Goal: Task Accomplishment & Management: Use online tool/utility

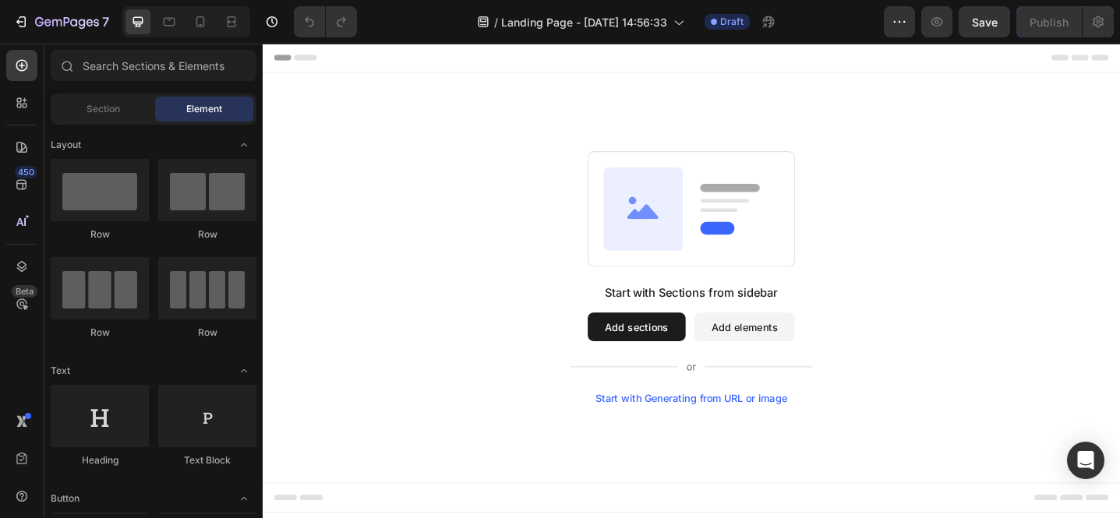
click at [741, 431] on div "Start with Generating from URL or image" at bounding box center [731, 431] width 210 height 12
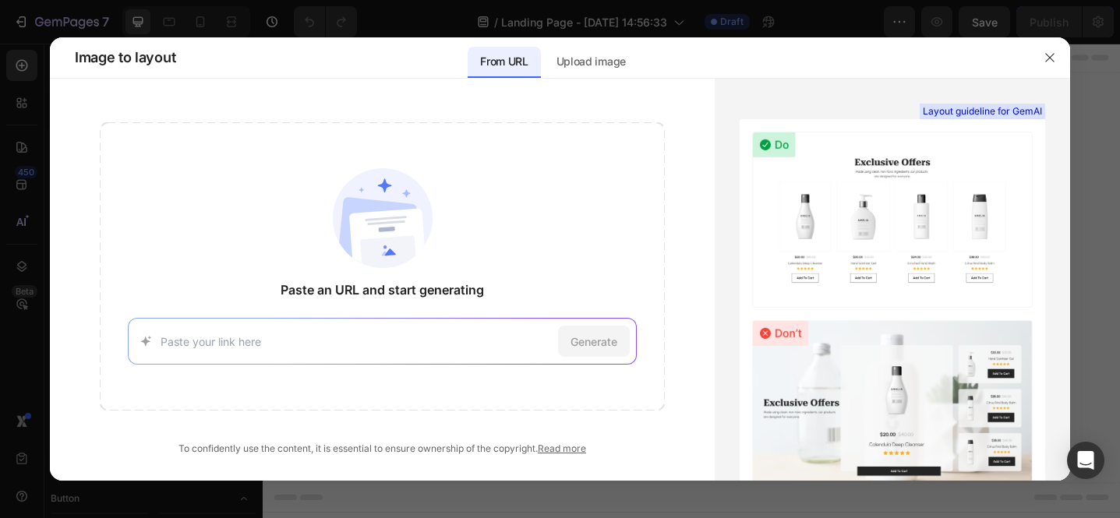
click at [388, 324] on div "Generate" at bounding box center [382, 341] width 509 height 47
click at [392, 342] on input at bounding box center [356, 342] width 391 height 16
paste input "https://swisstek-ceylon-plc.myshopify.com/"
type input "https://swisstek-ceylon-plc.myshopify.com/"
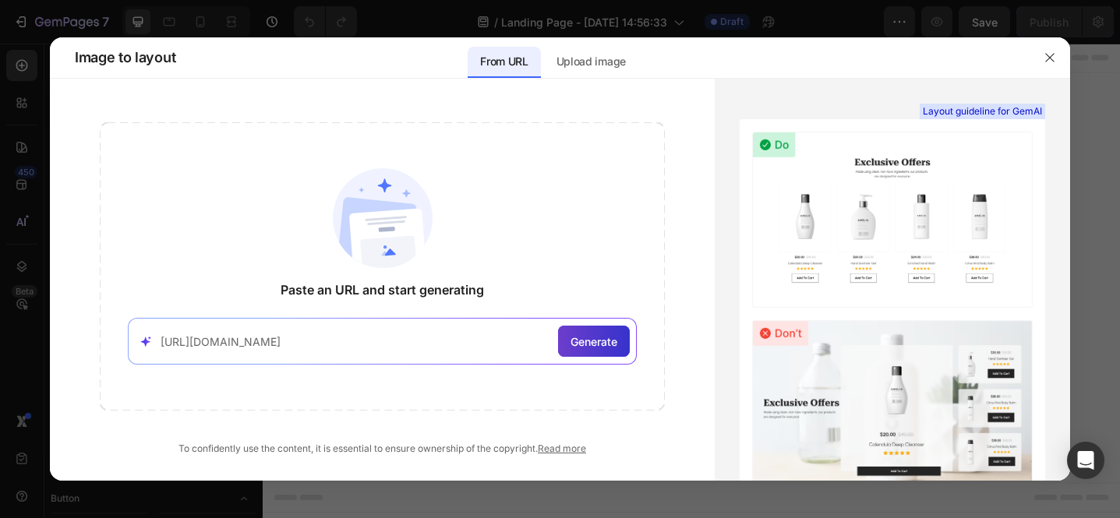
click at [603, 345] on span "Generate" at bounding box center [594, 342] width 47 height 16
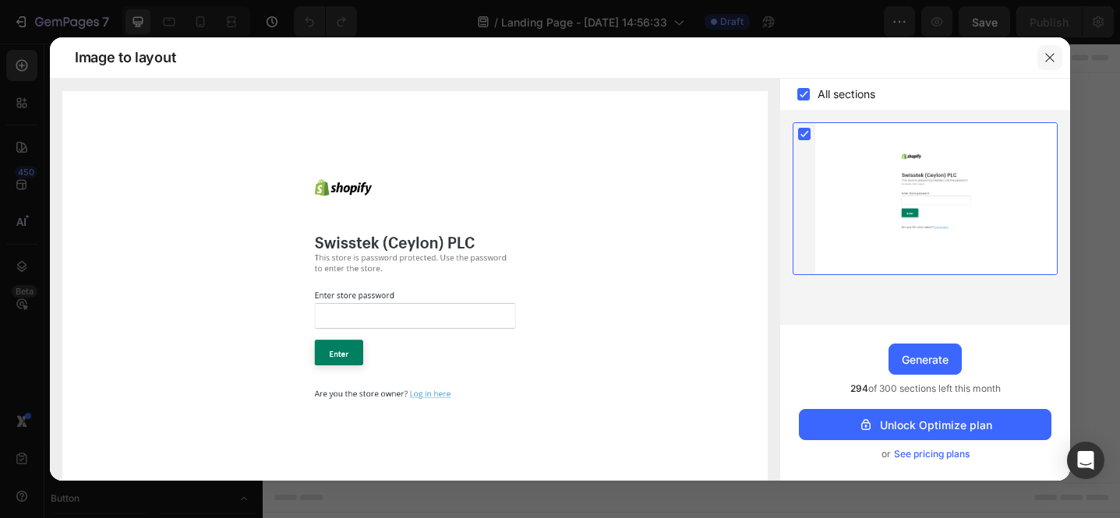
click at [1056, 55] on button "button" at bounding box center [1050, 57] width 25 height 25
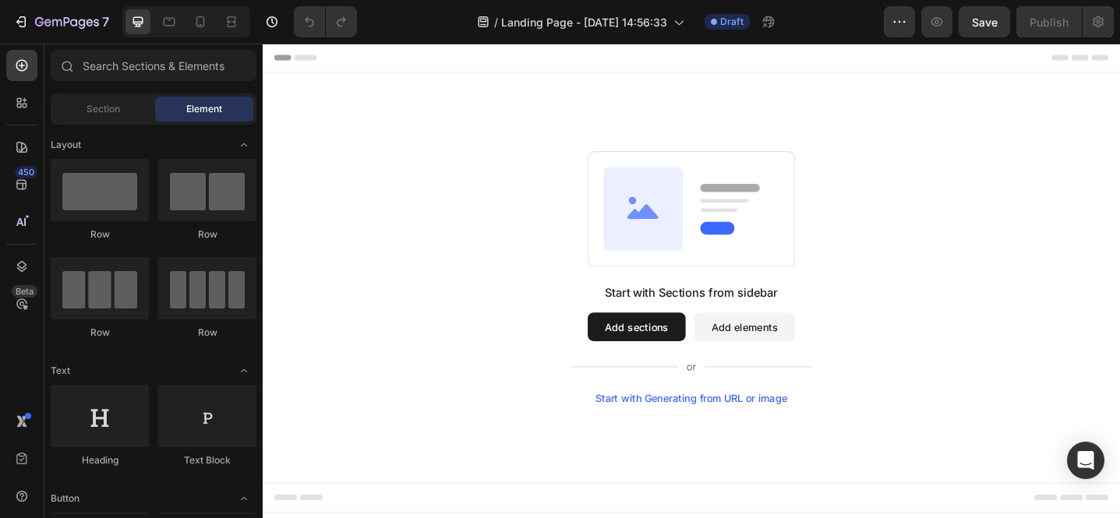
click at [758, 426] on div "Start with Generating from URL or image" at bounding box center [731, 431] width 210 height 12
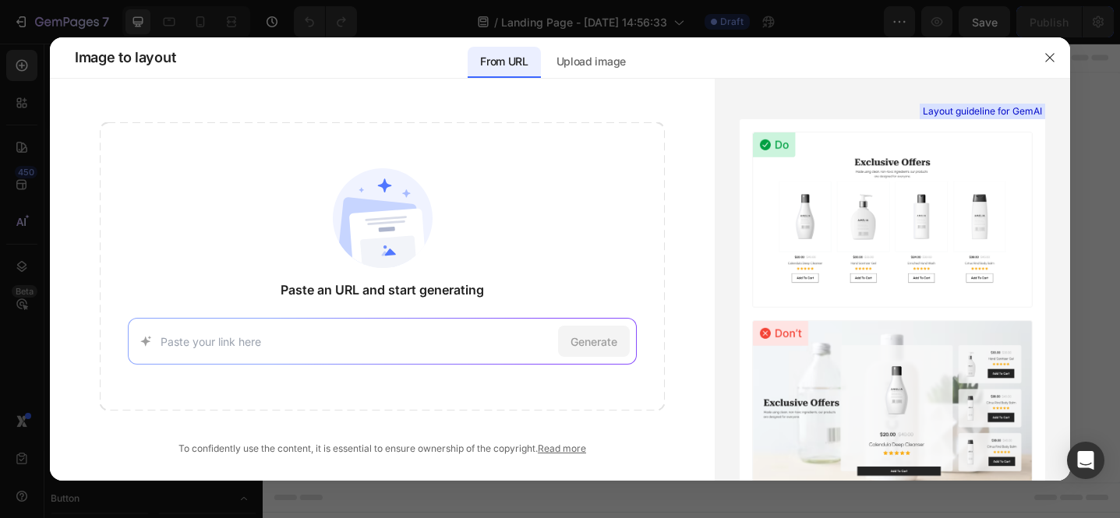
click at [482, 335] on input at bounding box center [356, 342] width 391 height 16
type input "https://suladesign.eu/"
click at [628, 336] on div "Generate" at bounding box center [594, 341] width 72 height 31
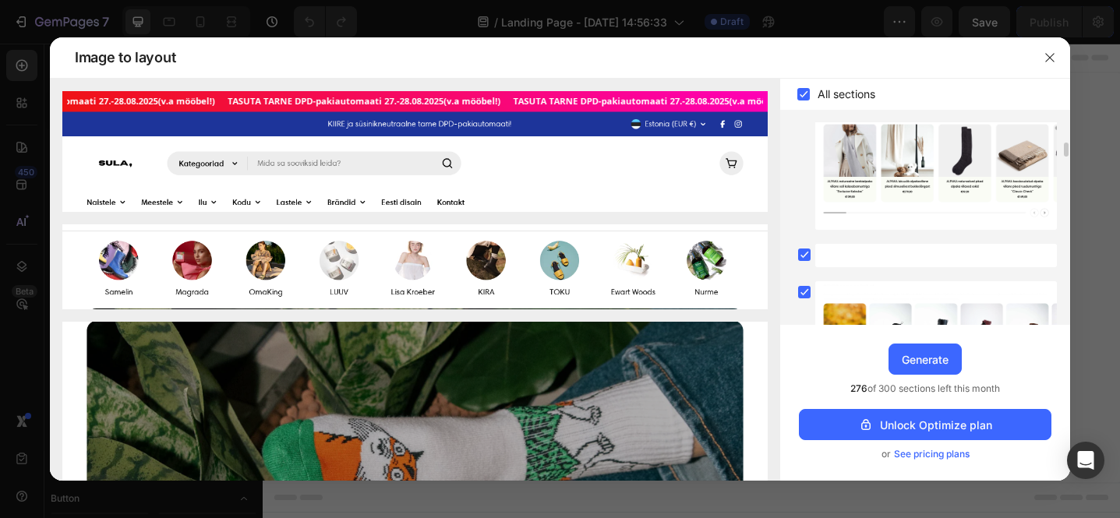
scroll to position [319, 0]
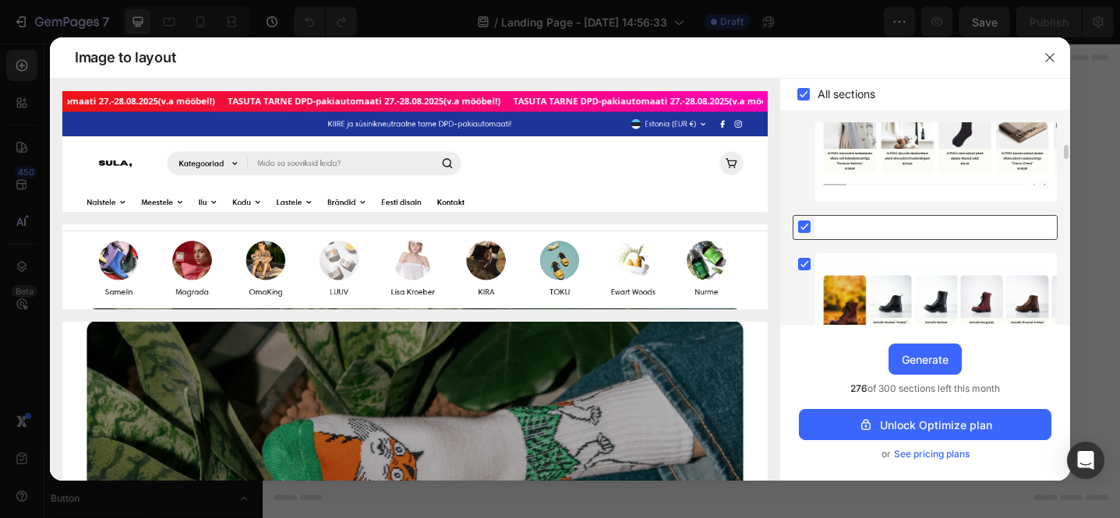
click at [804, 223] on rect at bounding box center [804, 227] width 12 height 12
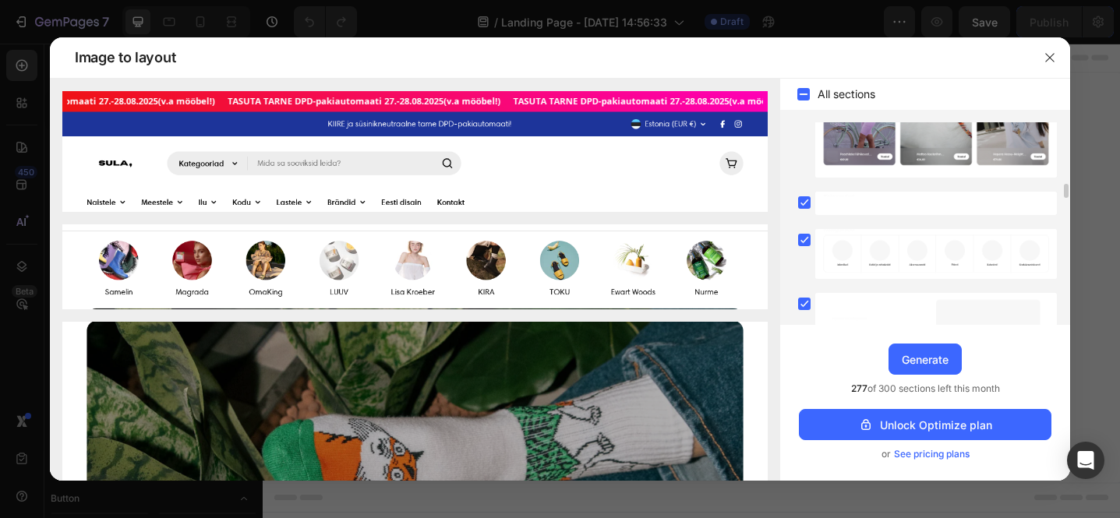
scroll to position [908, 0]
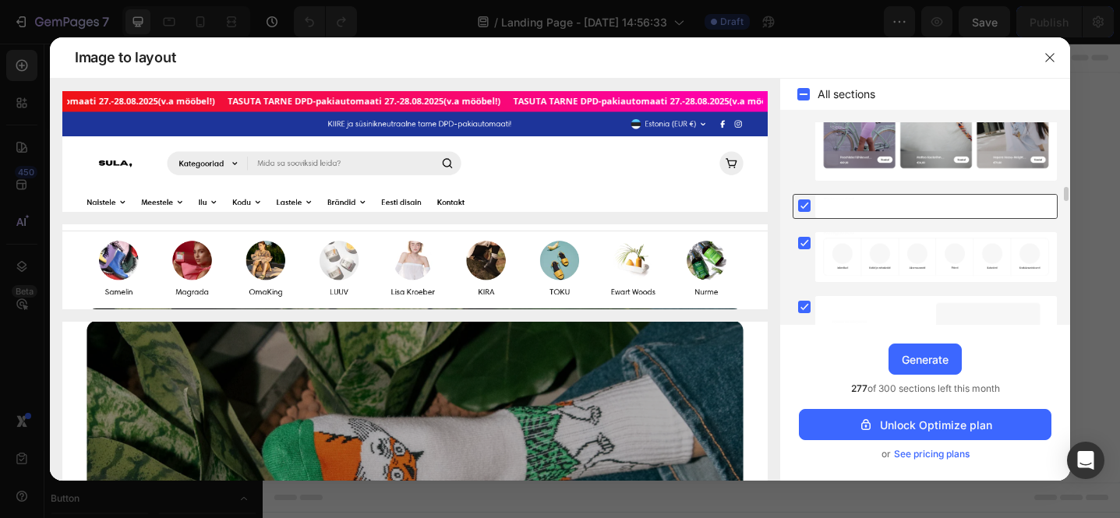
click at [803, 206] on rect at bounding box center [804, 206] width 12 height 12
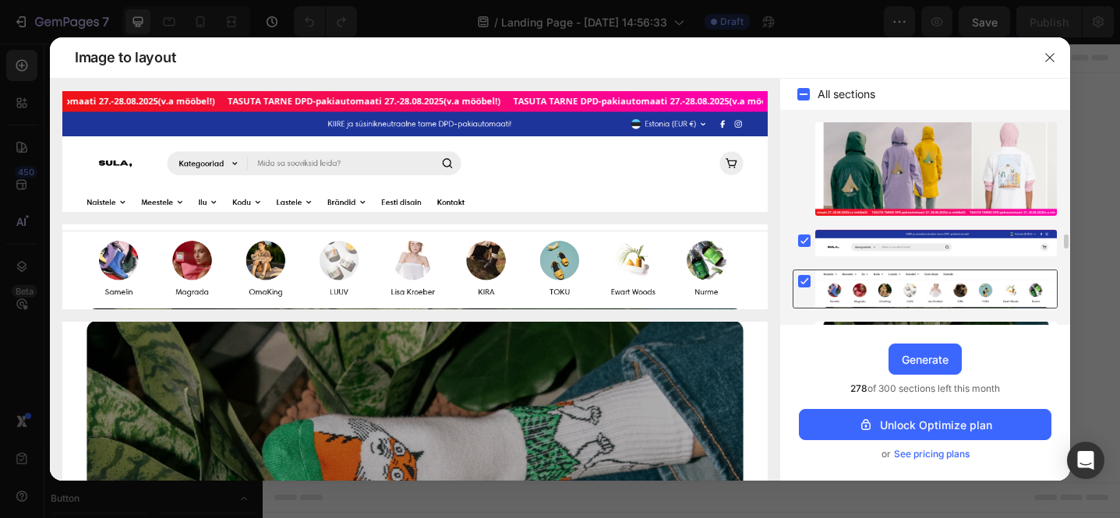
scroll to position [1568, 0]
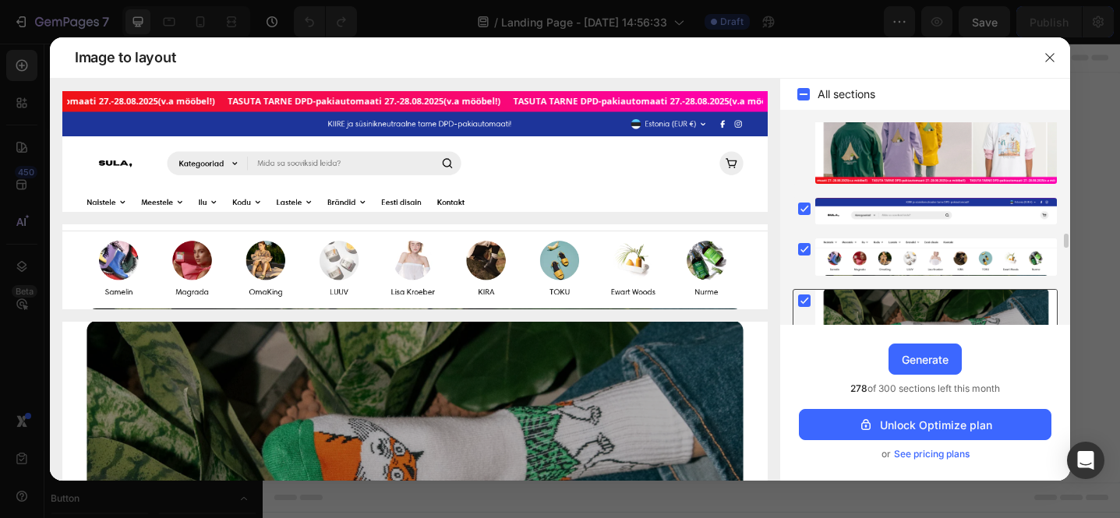
click at [806, 301] on rect at bounding box center [804, 301] width 12 height 12
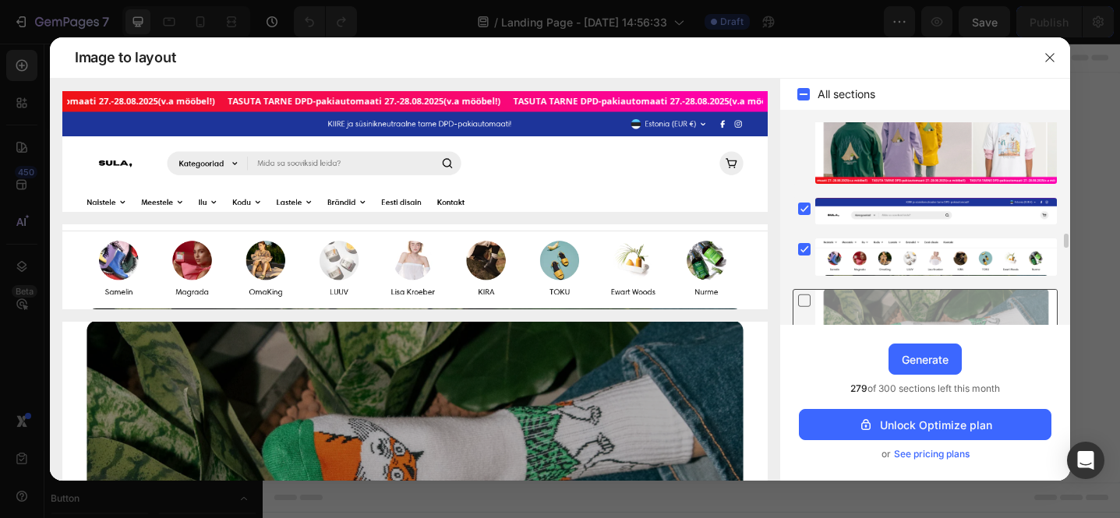
click at [806, 301] on icon at bounding box center [805, 300] width 16 height 16
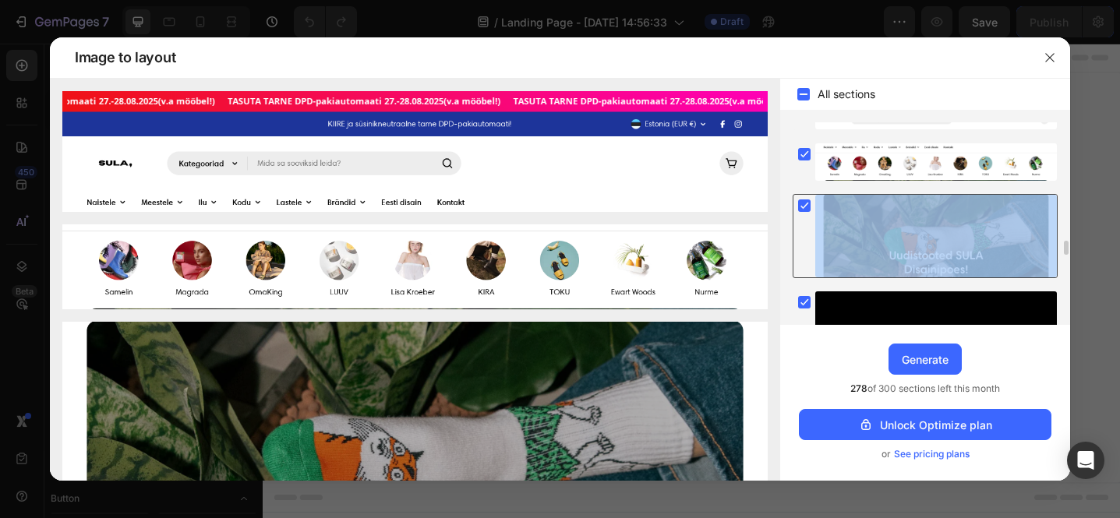
scroll to position [1689, 0]
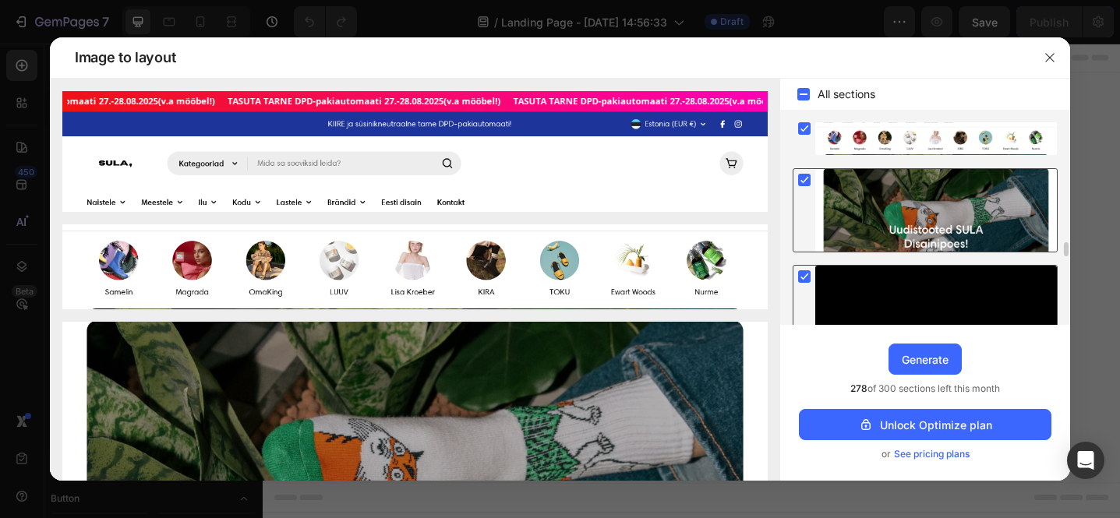
click at [807, 278] on rect at bounding box center [804, 276] width 12 height 12
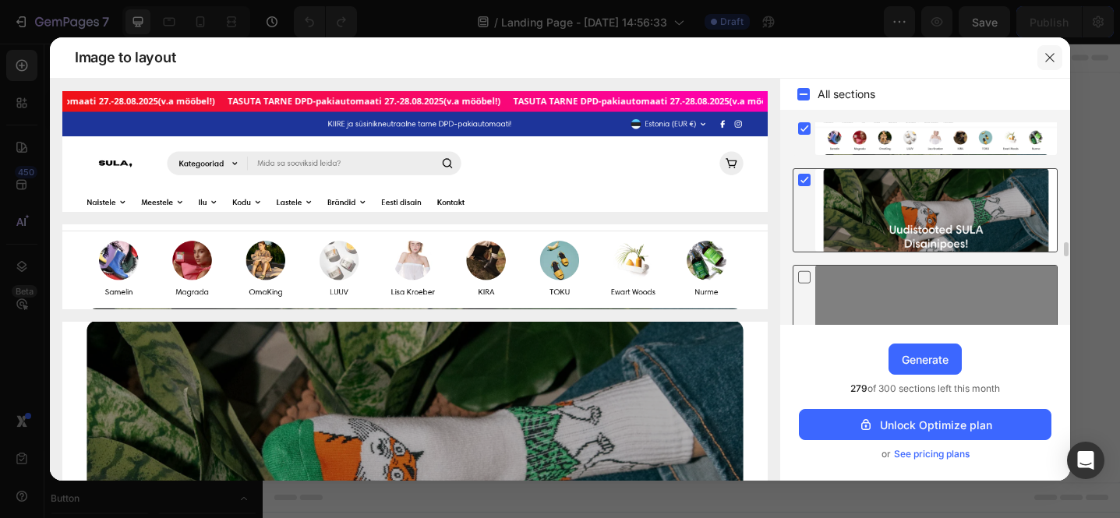
click at [1045, 54] on icon "button" at bounding box center [1050, 57] width 12 height 12
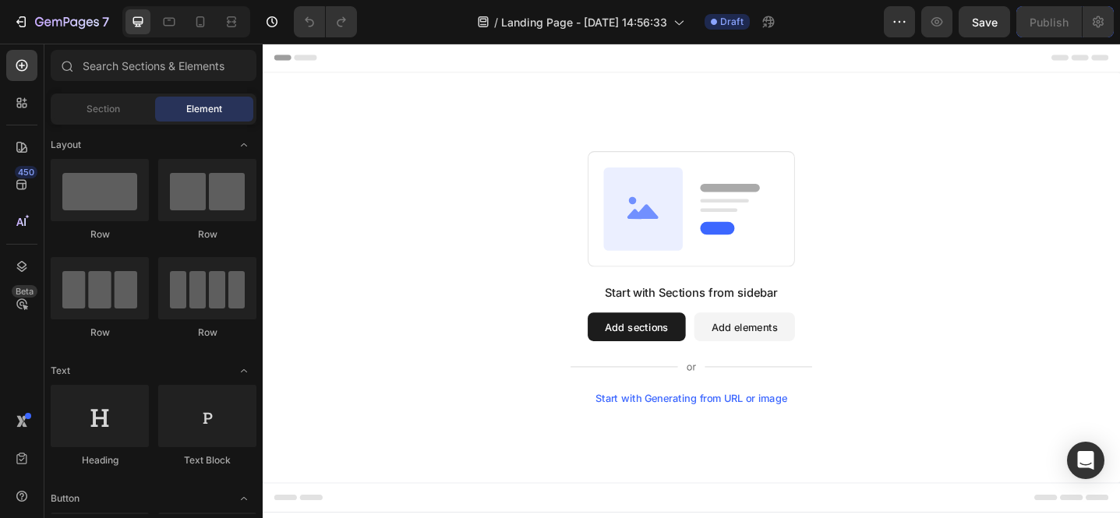
click at [696, 430] on div "Start with Generating from URL or image" at bounding box center [731, 431] width 210 height 12
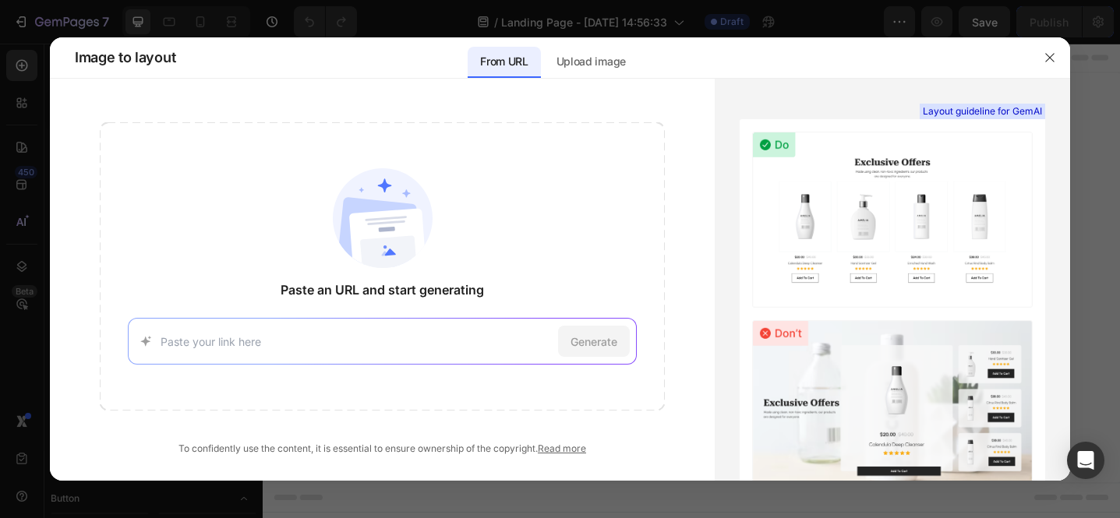
click at [449, 334] on input at bounding box center [356, 342] width 391 height 16
type input "https://suladesign.eu/"
click at [578, 350] on div "Generate" at bounding box center [594, 341] width 72 height 31
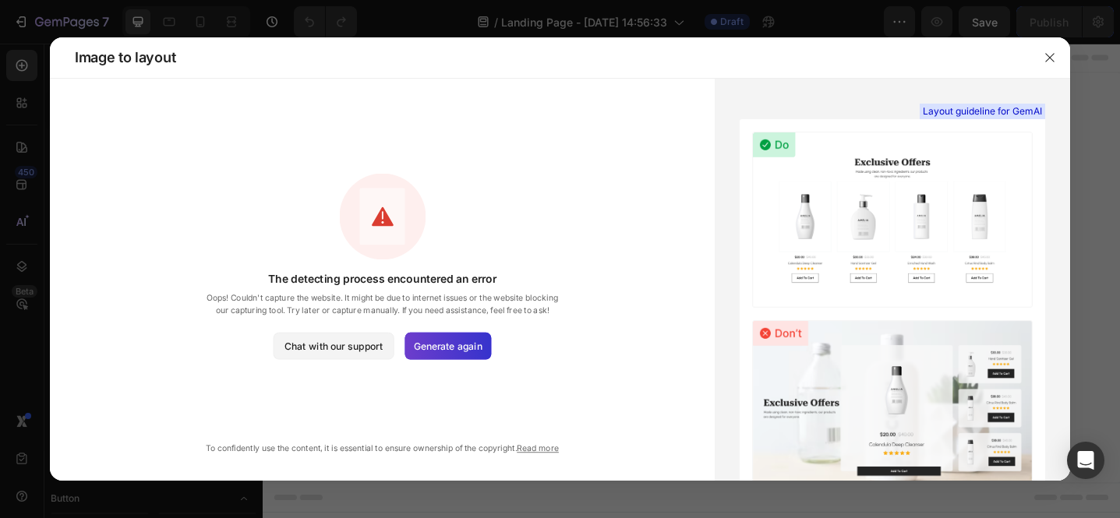
click at [419, 343] on span "Generate again" at bounding box center [448, 346] width 68 height 14
click at [1048, 53] on icon "button" at bounding box center [1050, 57] width 12 height 12
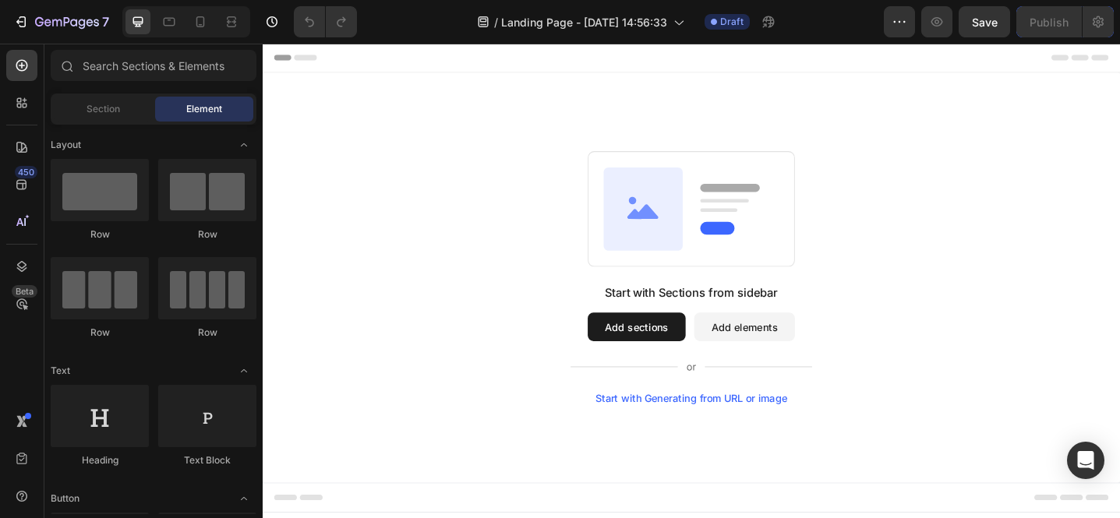
click at [711, 439] on div "Start with Sections from sidebar Add sections Add elements Start with Generatin…" at bounding box center [730, 299] width 935 height 447
click at [713, 435] on div "Start with Generating from URL or image" at bounding box center [731, 431] width 210 height 12
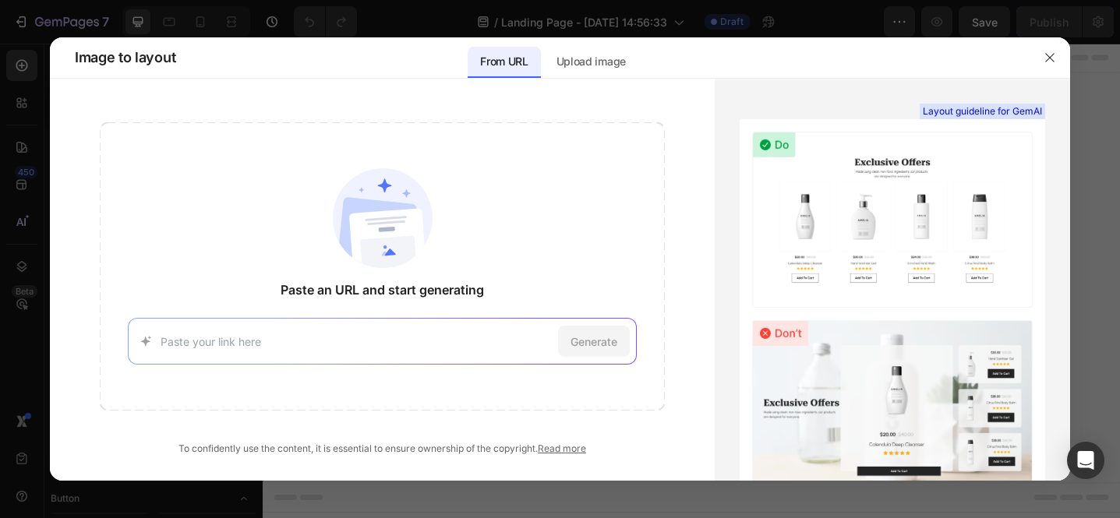
click at [451, 322] on div "Generate" at bounding box center [382, 341] width 509 height 47
click at [450, 334] on input at bounding box center [356, 342] width 391 height 16
paste input "https://suladesign.eu/"
type input "https://suladesign.eu/"
click at [617, 345] on span "Generate" at bounding box center [594, 342] width 47 height 16
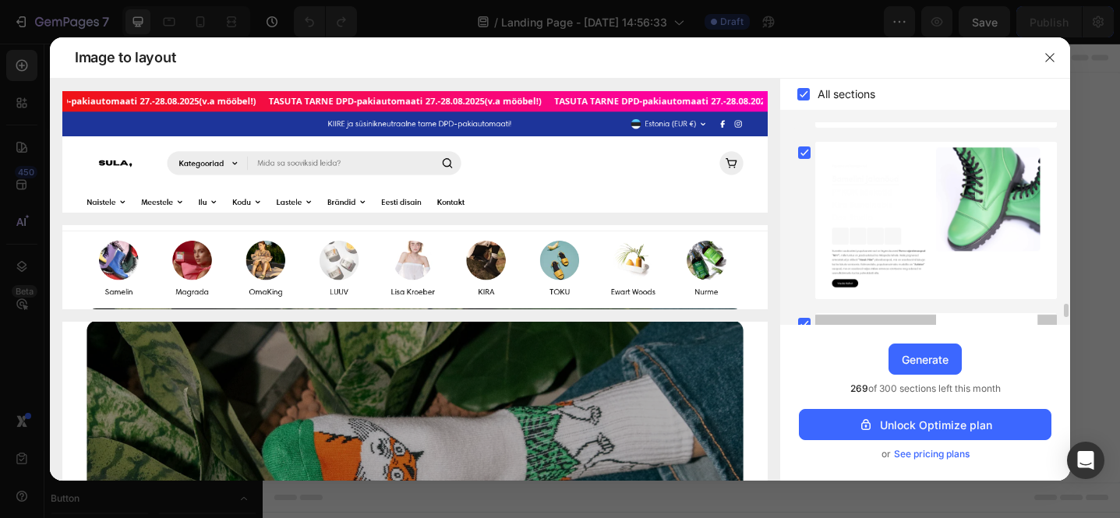
scroll to position [2735, 0]
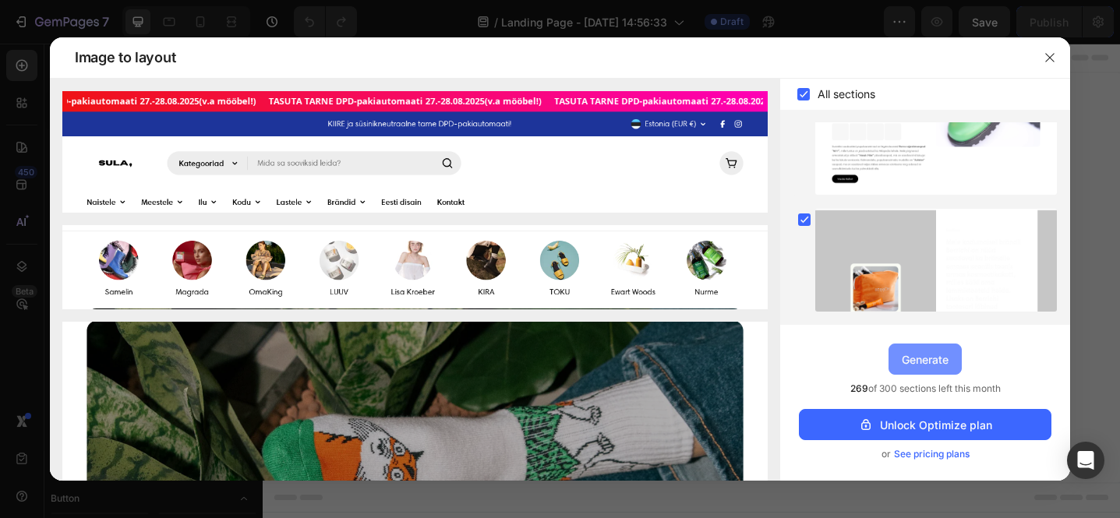
click at [922, 356] on div "Generate" at bounding box center [925, 360] width 47 height 16
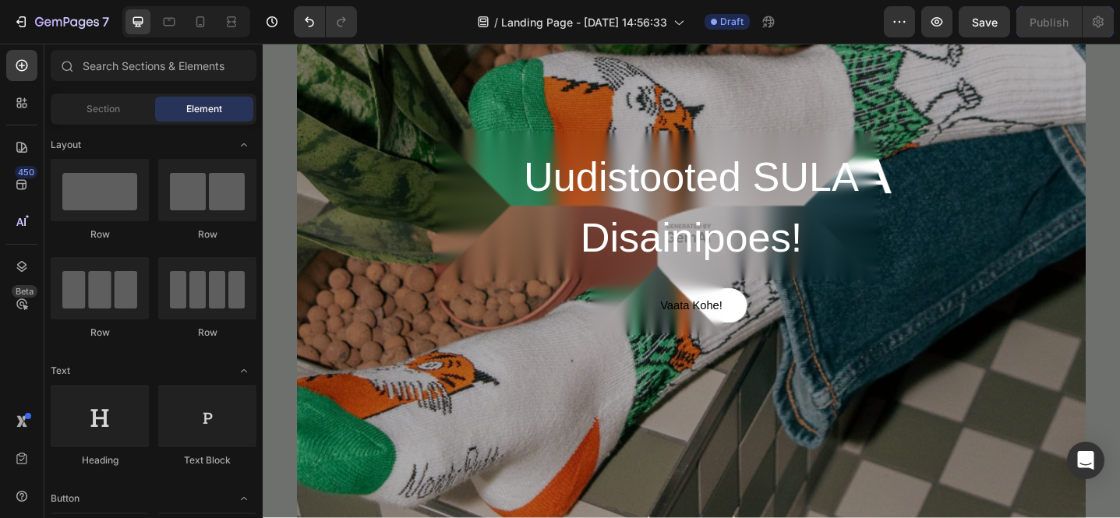
scroll to position [0, 0]
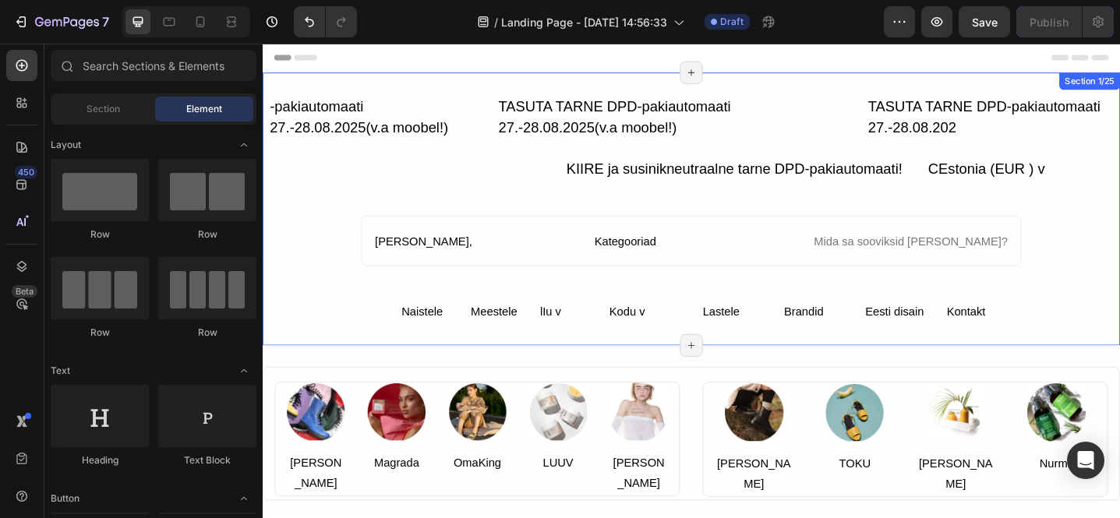
click at [430, 90] on div "-pakiautomaati 27.-28.08.2025(v.a moobel!) Text Block TASUTA TARNE DPD-pakiauto…" at bounding box center [730, 225] width 935 height 298
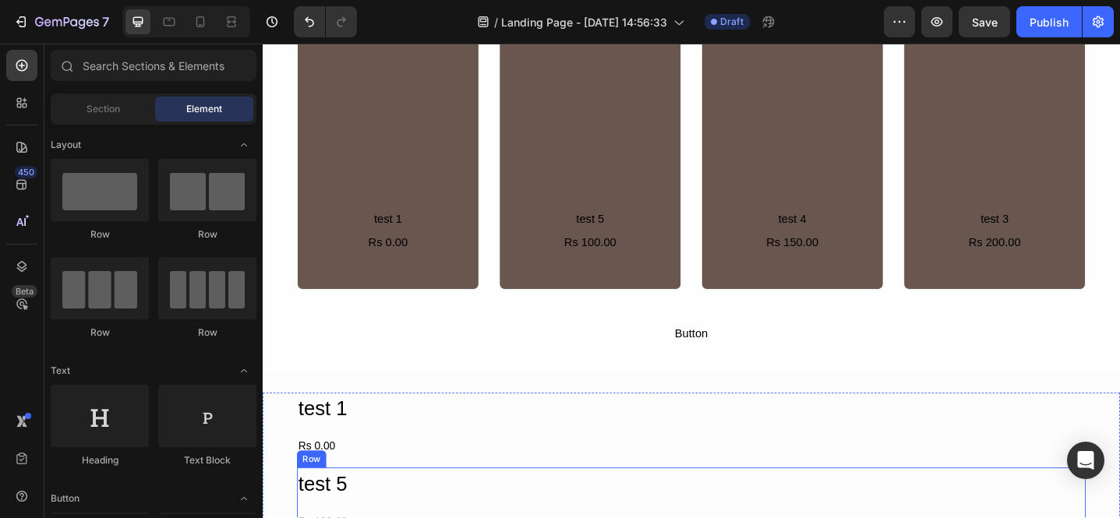
scroll to position [2314, 0]
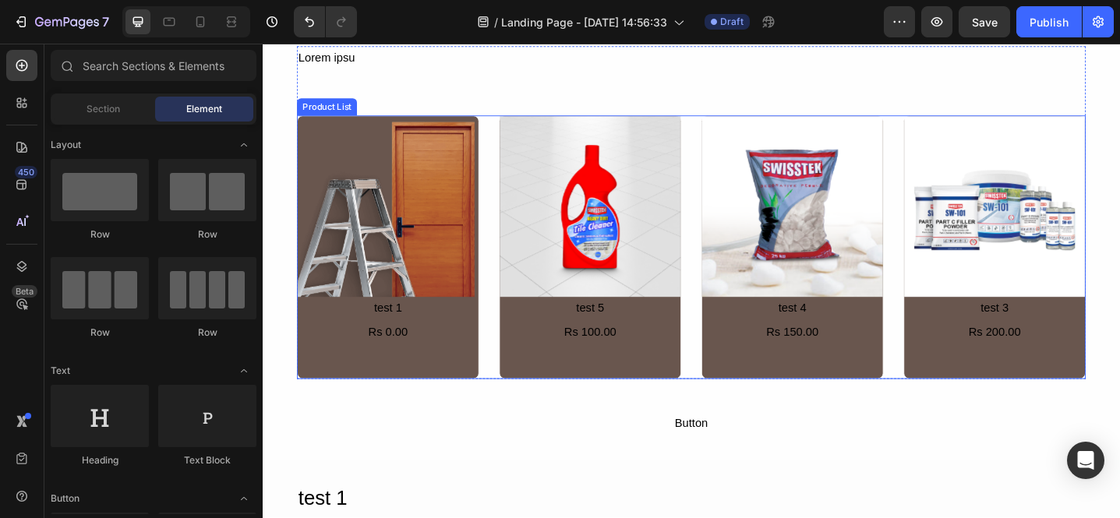
click at [511, 200] on div "Product Images test 1 Product Title Rs 0.00 Product Price Product Price Row Pro…" at bounding box center [730, 266] width 861 height 288
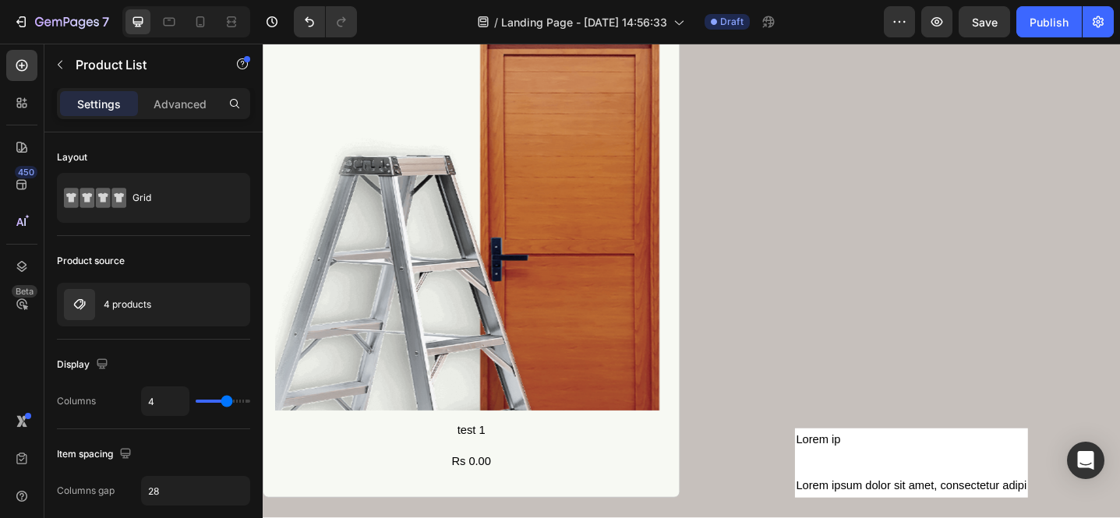
scroll to position [3491, 0]
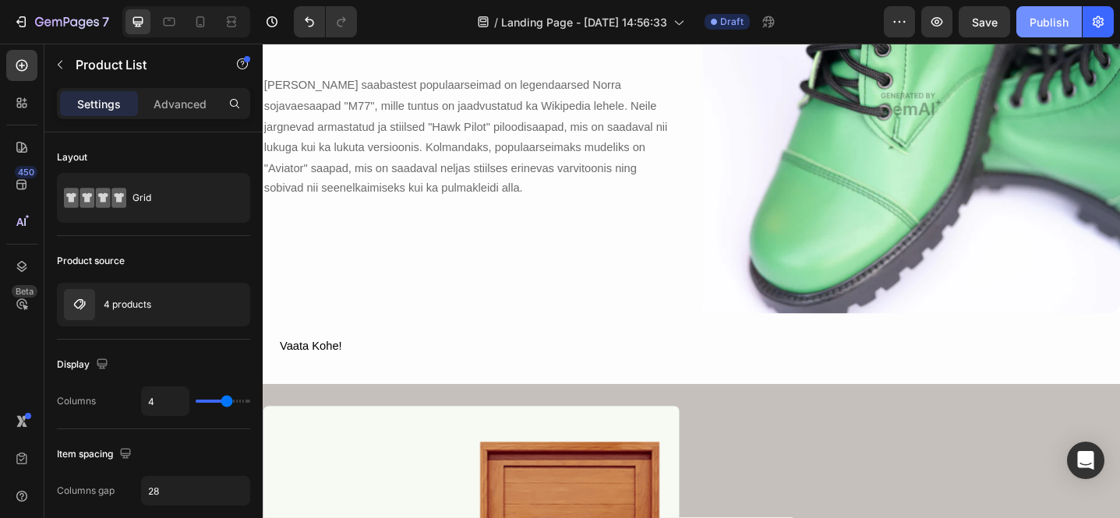
click at [1051, 24] on div "Publish" at bounding box center [1049, 22] width 39 height 16
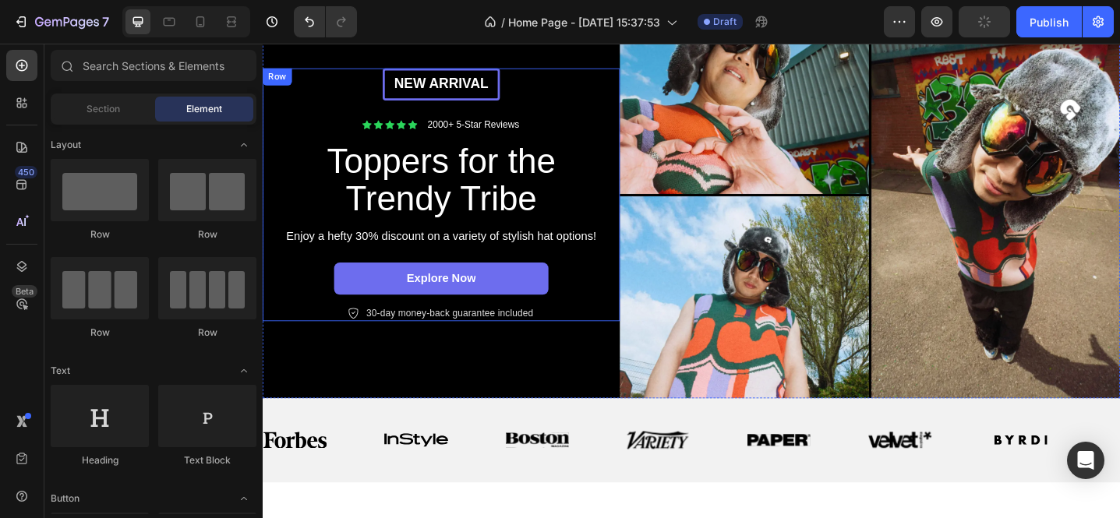
scroll to position [134, 0]
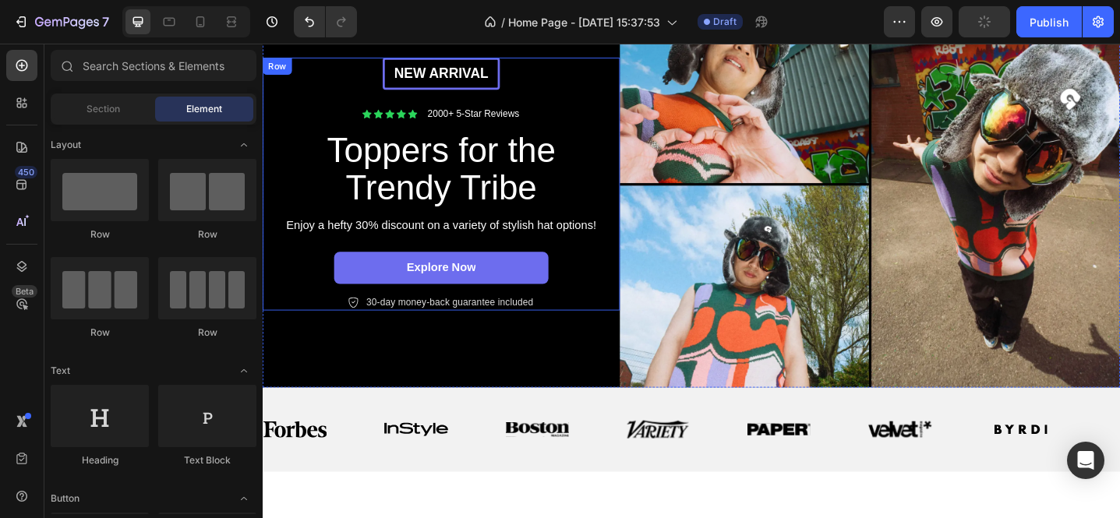
click at [629, 309] on div "Explore Now Button" at bounding box center [457, 295] width 359 height 48
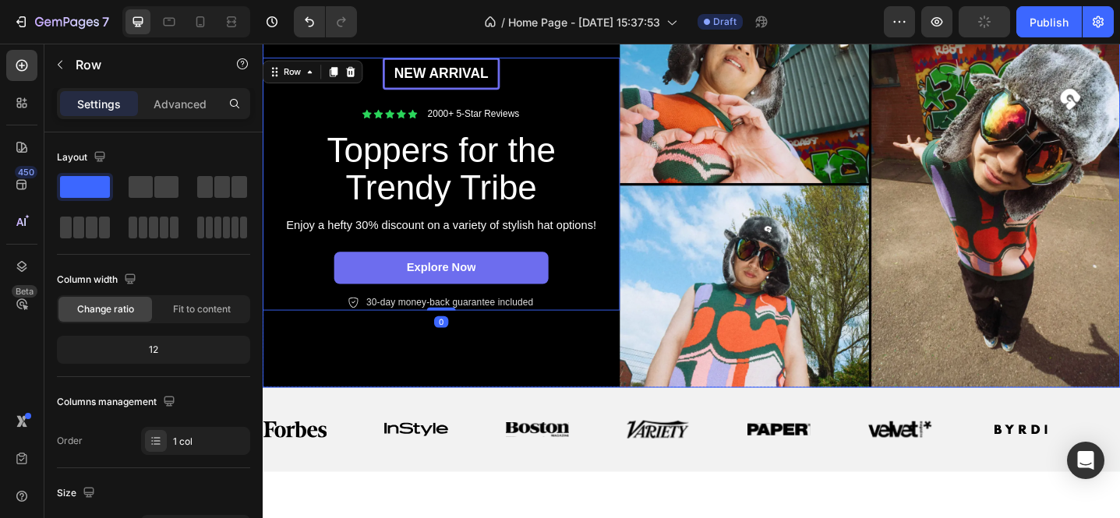
click at [624, 385] on div "New arrival Text [GEOGRAPHIC_DATA] Icon Icon Icon Icon Icon Icon List 2000+ 5-S…" at bounding box center [458, 198] width 390 height 444
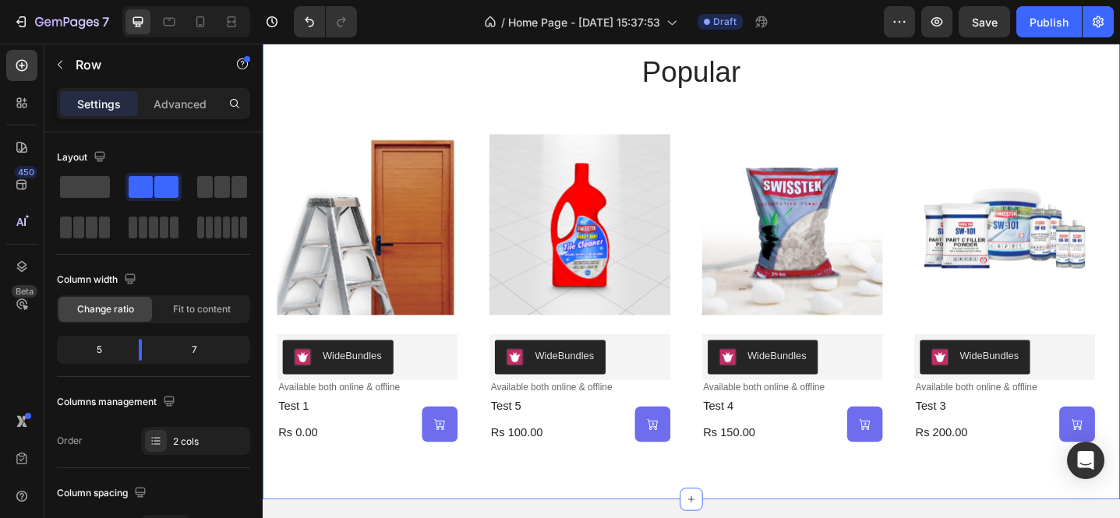
scroll to position [767, 0]
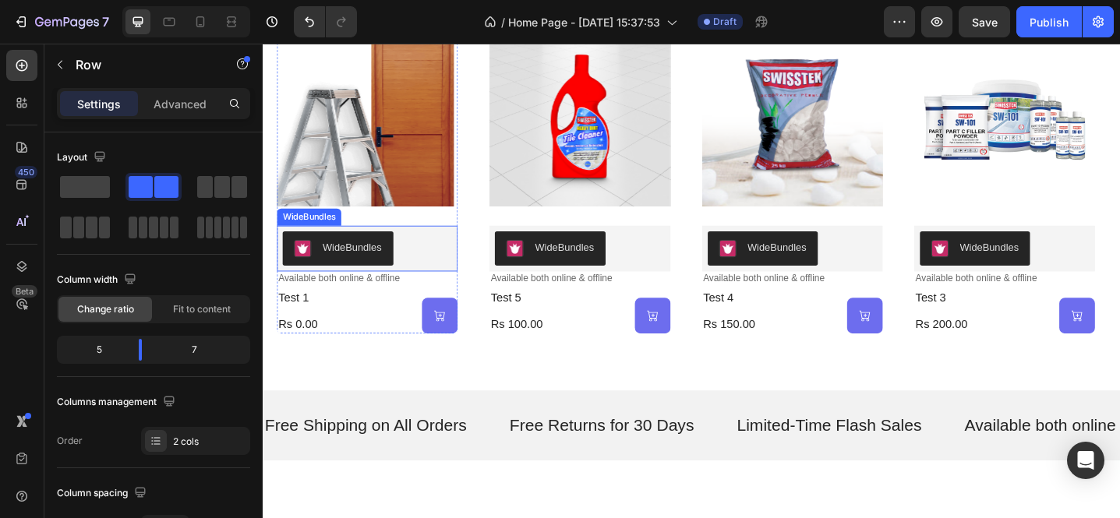
click at [358, 274] on div "WideBundles" at bounding box center [345, 267] width 96 height 19
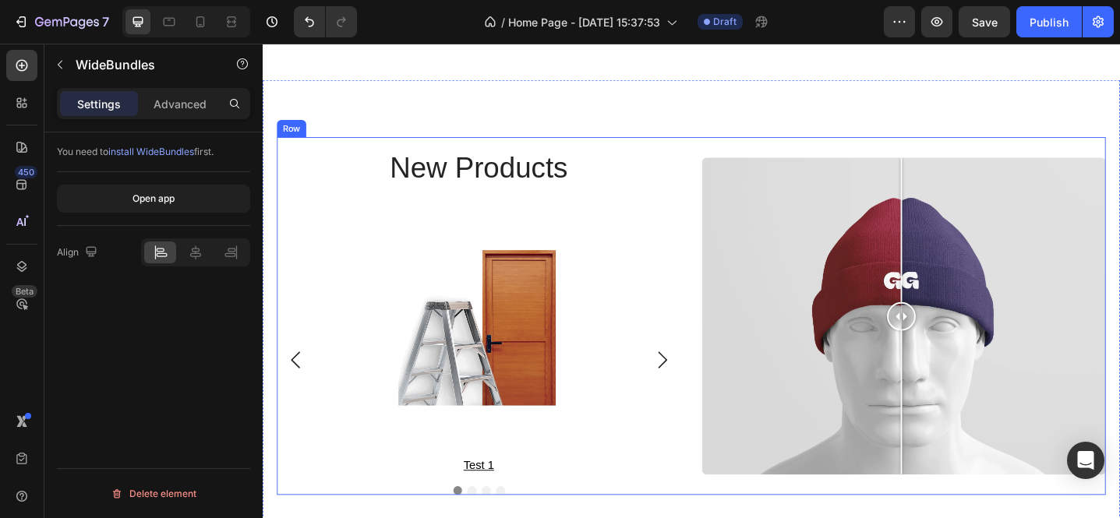
scroll to position [2284, 0]
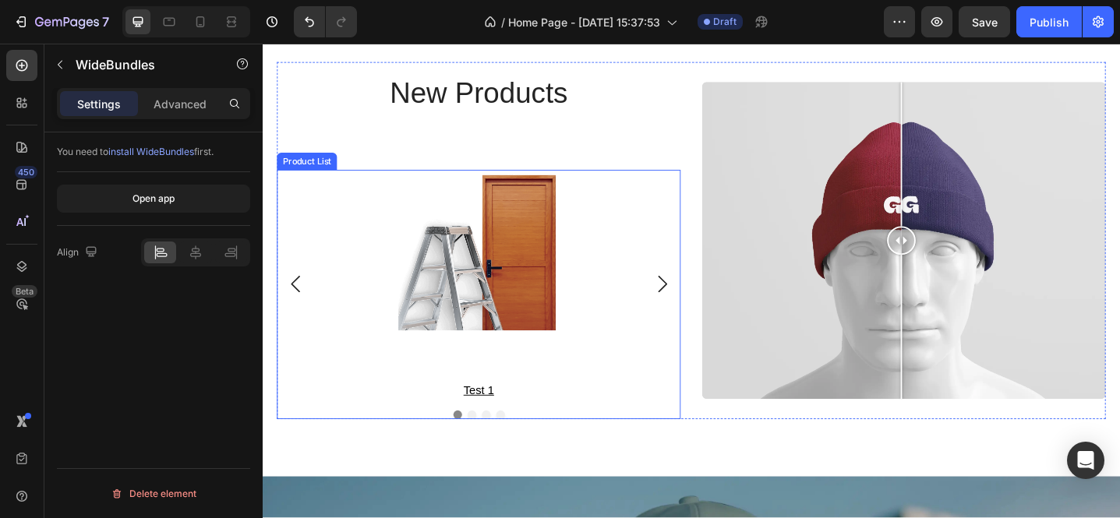
click at [691, 302] on icon "Carousel Next Arrow" at bounding box center [699, 306] width 19 height 19
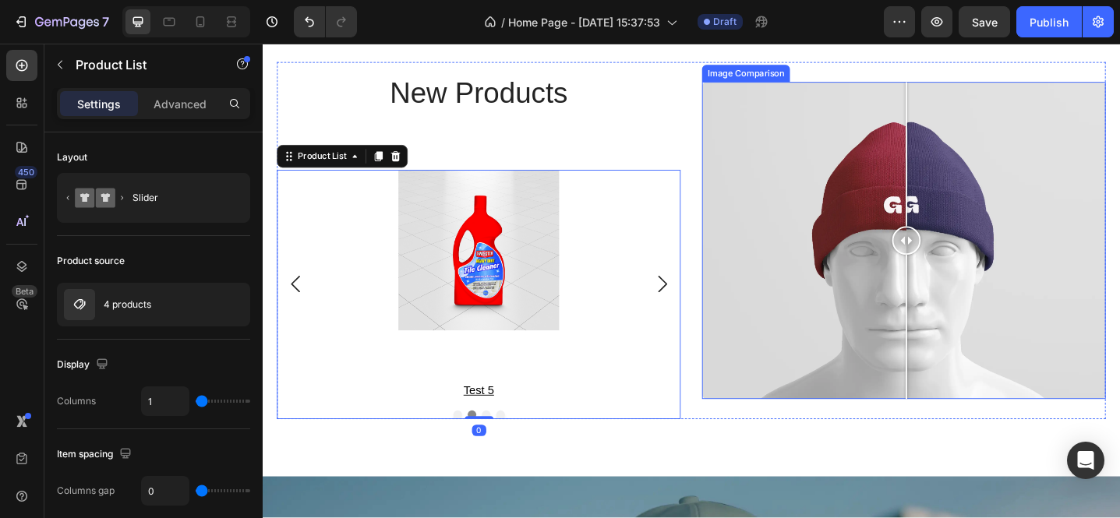
click at [959, 252] on div at bounding box center [964, 258] width 31 height 31
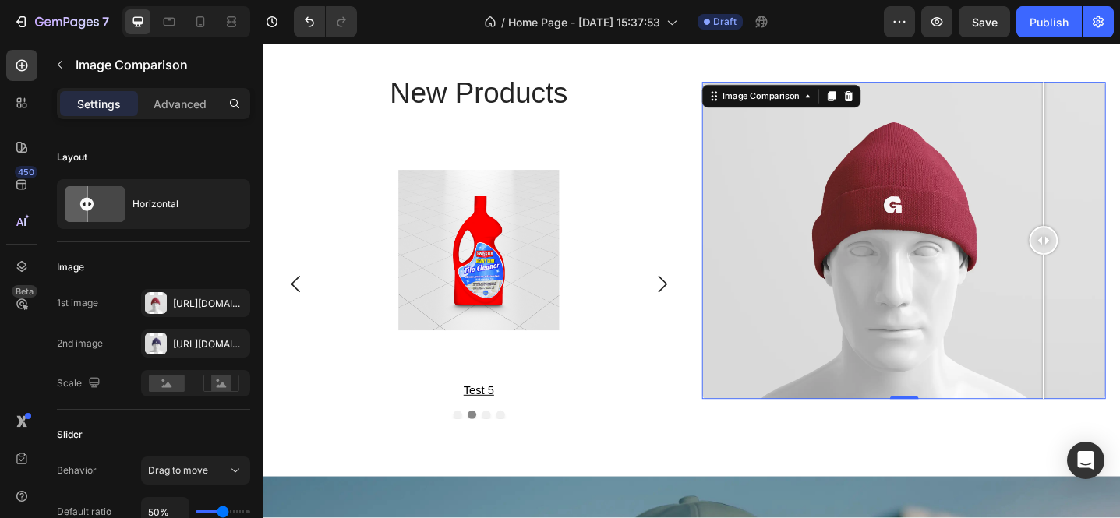
drag, startPoint x: 963, startPoint y: 258, endPoint x: 1108, endPoint y: 292, distance: 149.8
click at [1108, 292] on div at bounding box center [1114, 258] width 31 height 345
click at [781, 248] on div at bounding box center [962, 258] width 440 height 345
drag, startPoint x: 787, startPoint y: 256, endPoint x: 1161, endPoint y: 349, distance: 384.7
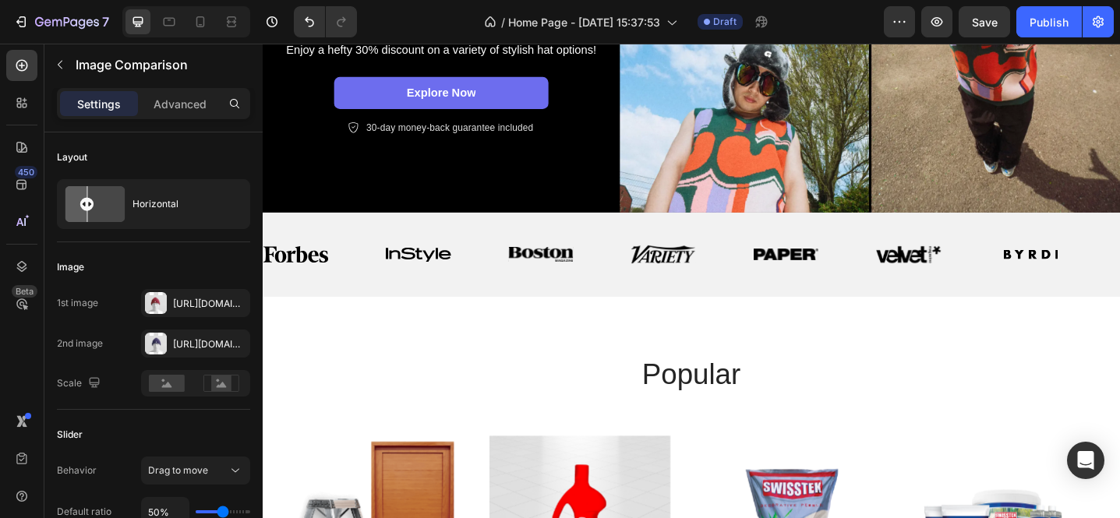
scroll to position [0, 0]
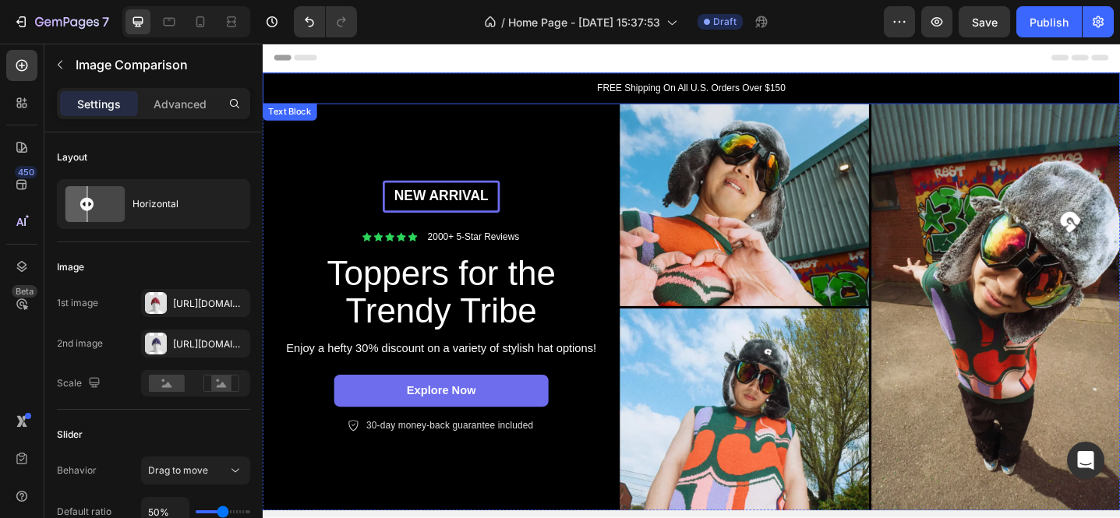
click at [623, 87] on p "FREE Shipping On All U.S. Orders Over $150" at bounding box center [730, 93] width 932 height 16
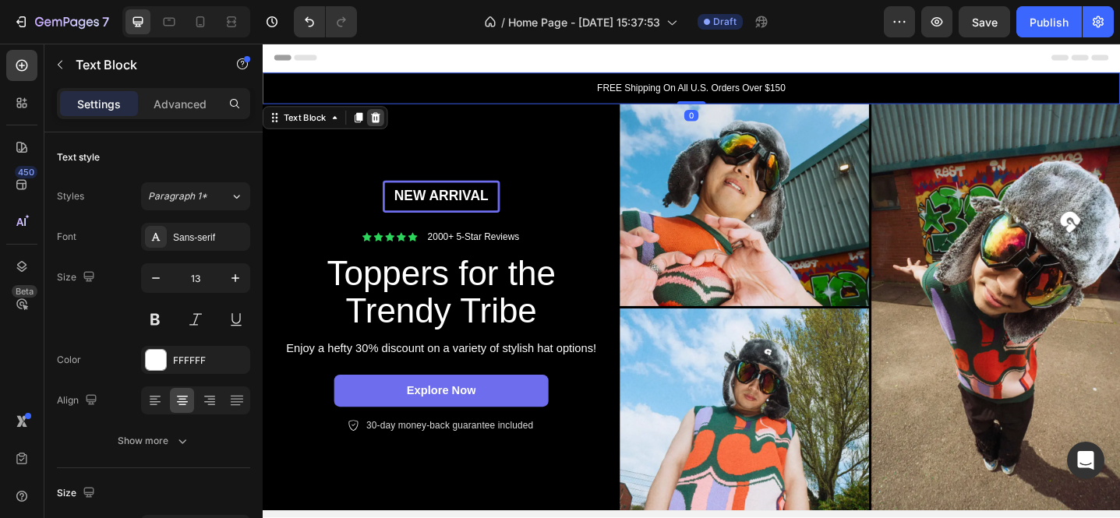
click at [388, 122] on icon at bounding box center [386, 123] width 10 height 11
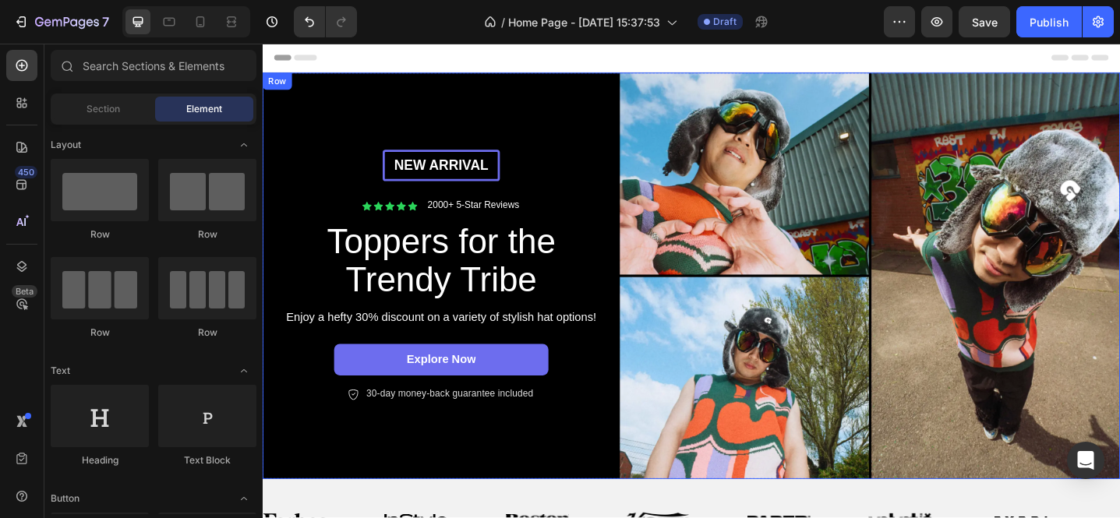
click at [600, 138] on div "New arrival Text [GEOGRAPHIC_DATA] Icon Icon Icon Icon Icon Icon List 2000+ 5-S…" at bounding box center [458, 298] width 390 height 444
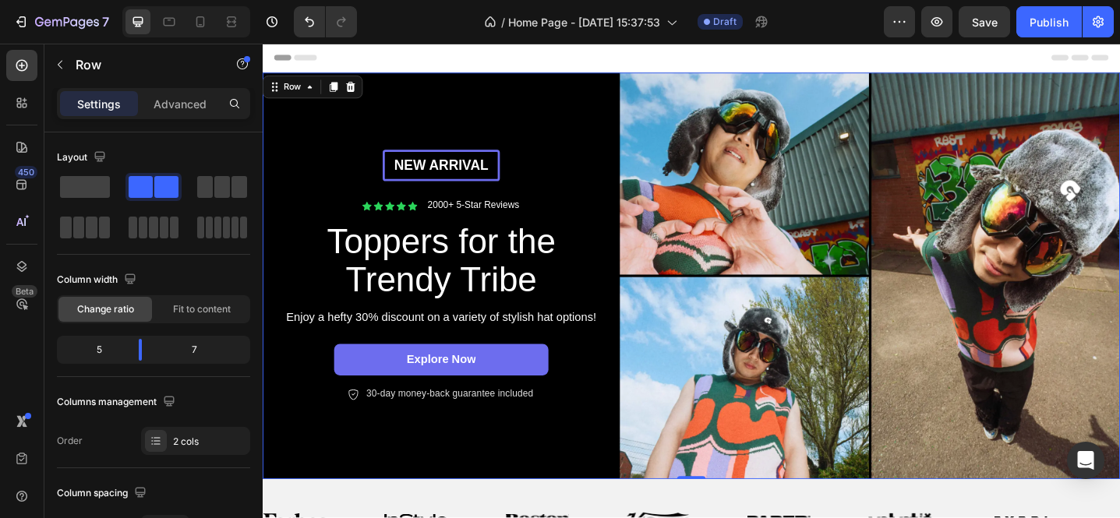
click at [582, 125] on div "New arrival Text [GEOGRAPHIC_DATA] Icon Icon Icon Icon Icon Icon List 2000+ 5-S…" at bounding box center [458, 298] width 390 height 444
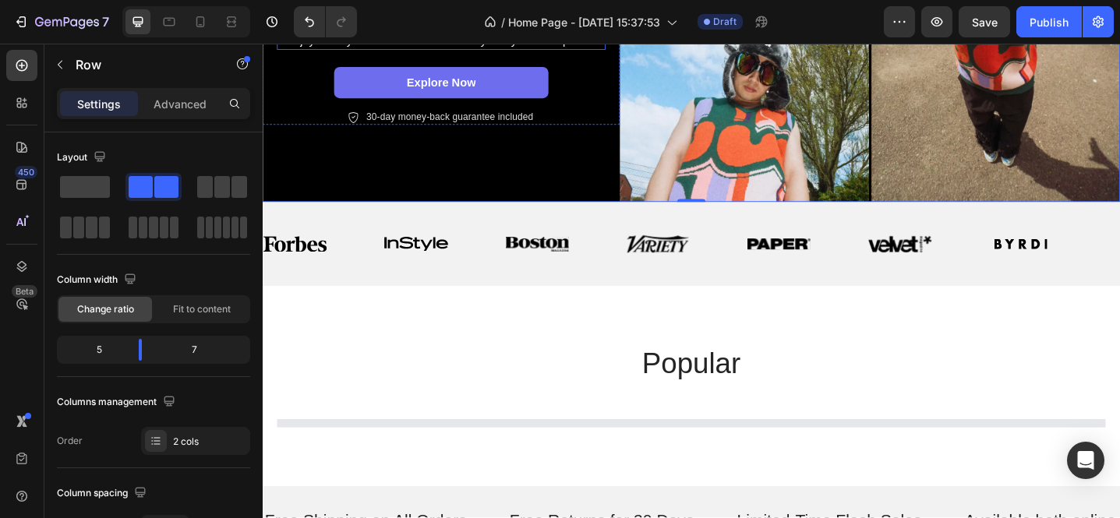
scroll to position [310, 0]
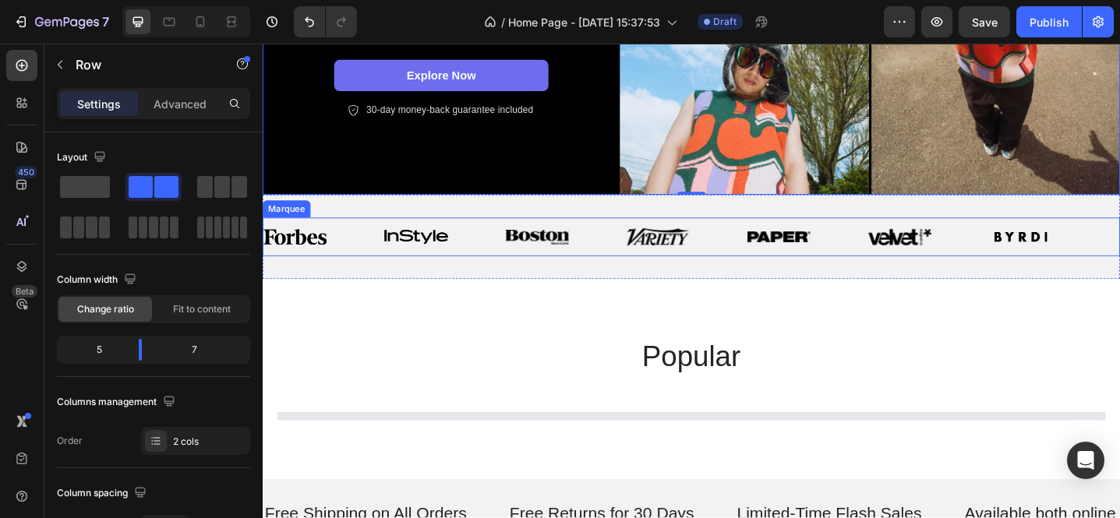
click at [523, 265] on div "Image" at bounding box center [461, 255] width 132 height 34
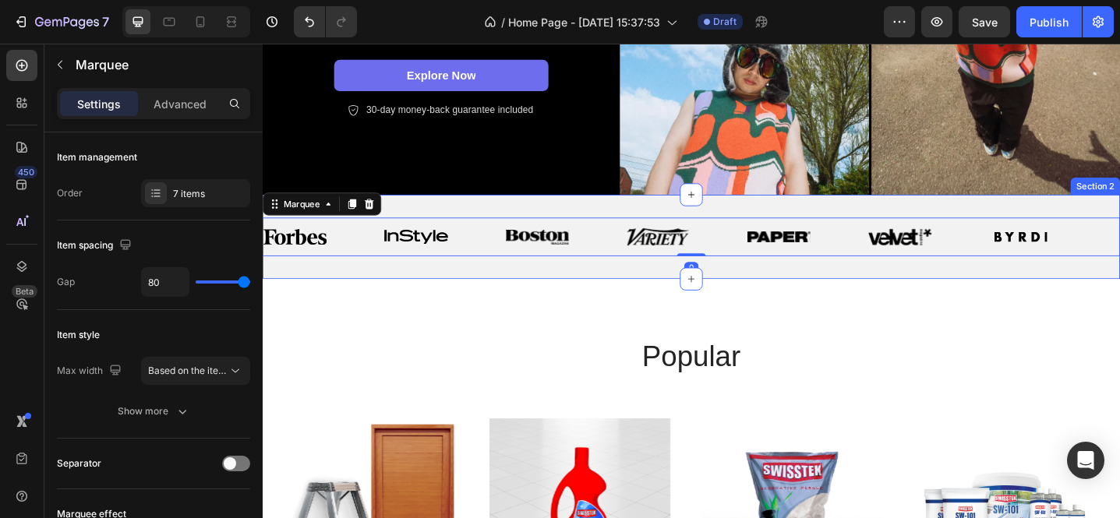
click at [514, 282] on div "Image Image Image Image Image Image Image Image Image Image Image Image Image I…" at bounding box center [730, 255] width 935 height 92
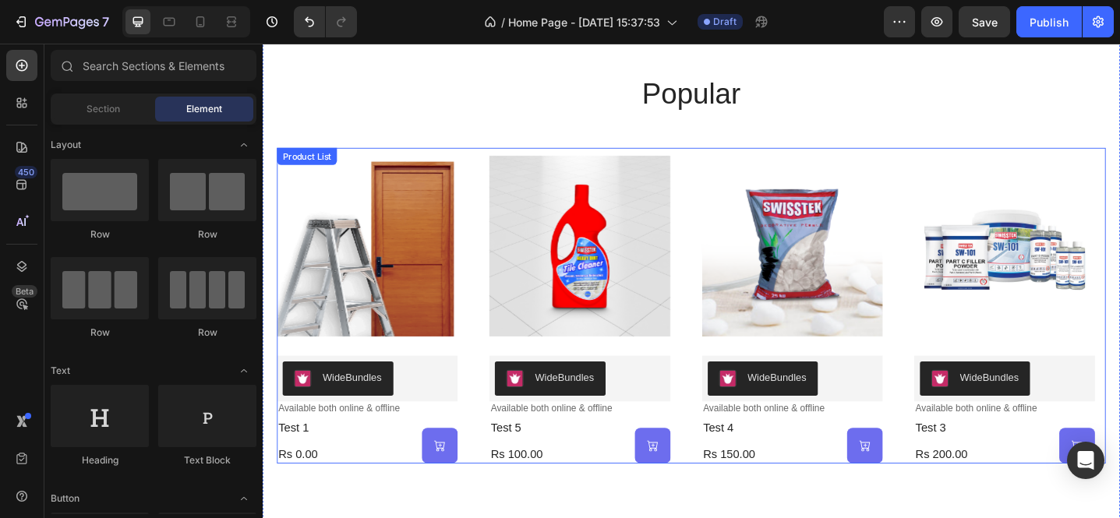
scroll to position [266, 0]
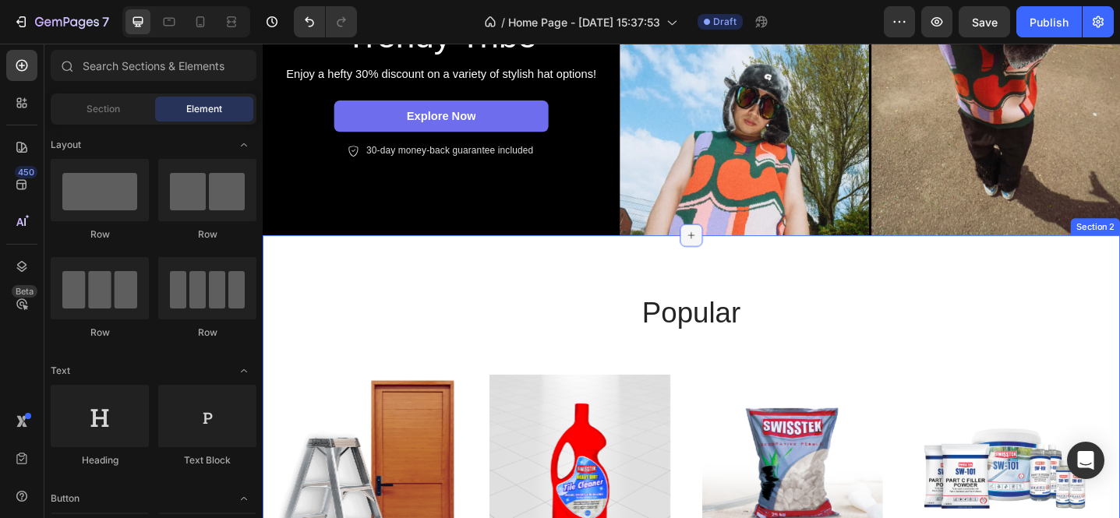
click at [722, 241] on div at bounding box center [730, 253] width 25 height 25
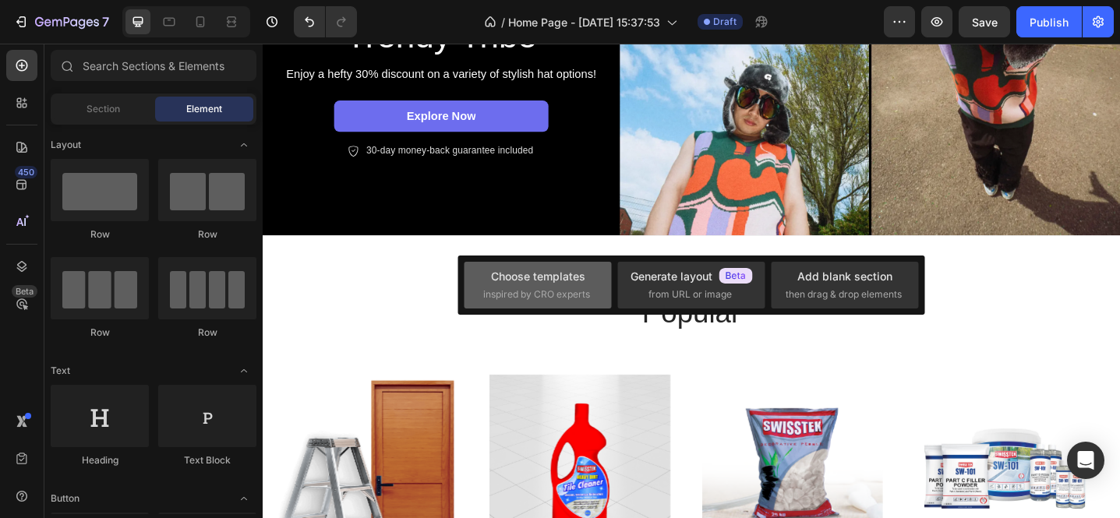
click at [500, 282] on div "Choose templates" at bounding box center [538, 276] width 94 height 16
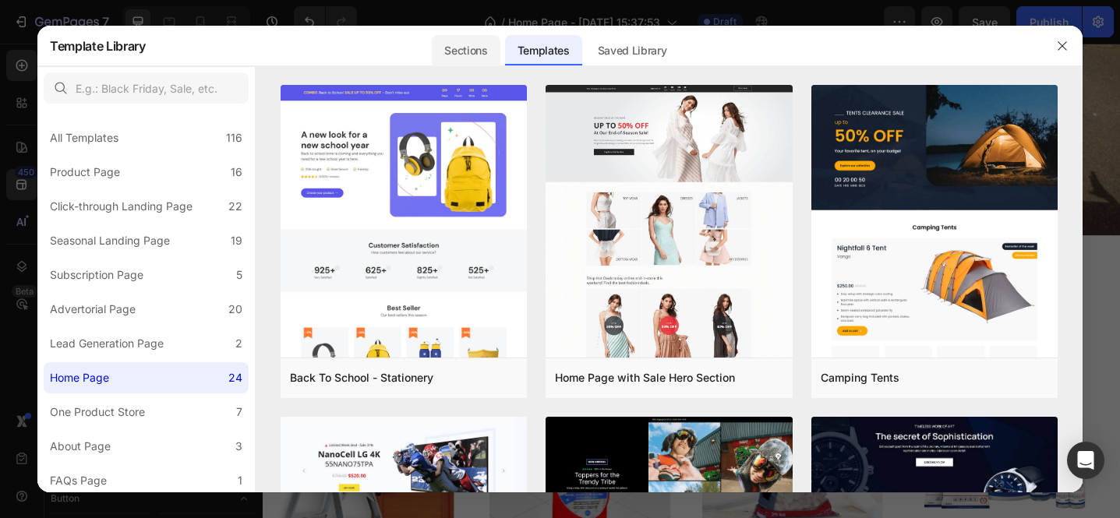
click at [486, 44] on div "Sections" at bounding box center [466, 50] width 68 height 31
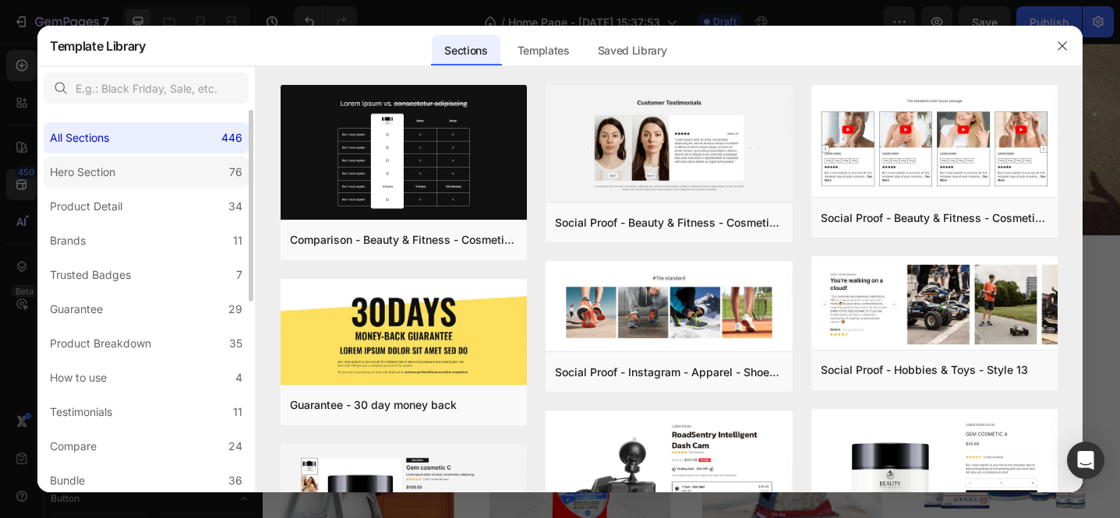
click at [159, 172] on label "Hero Section 76" at bounding box center [146, 172] width 205 height 31
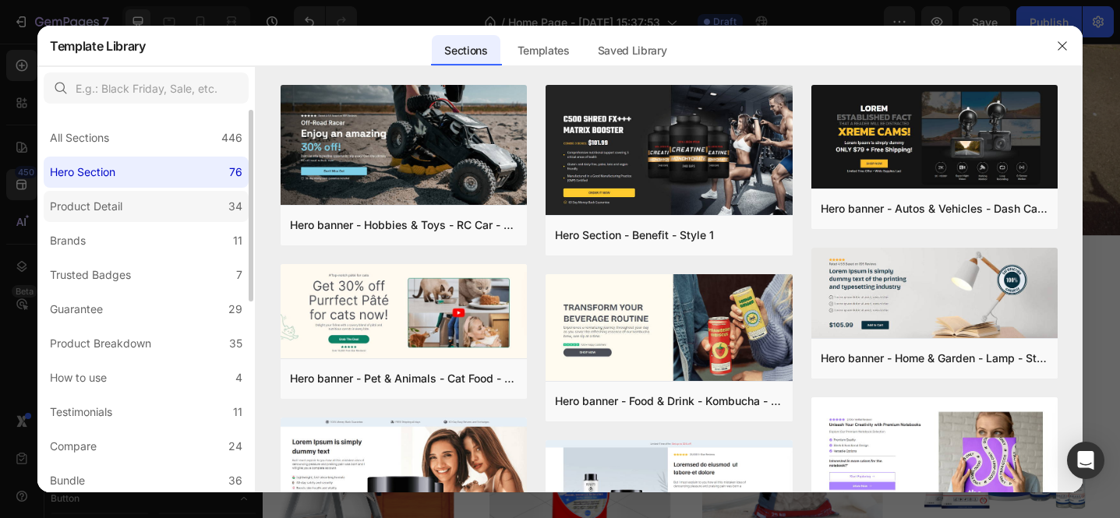
click at [152, 215] on label "Product Detail 34" at bounding box center [146, 206] width 205 height 31
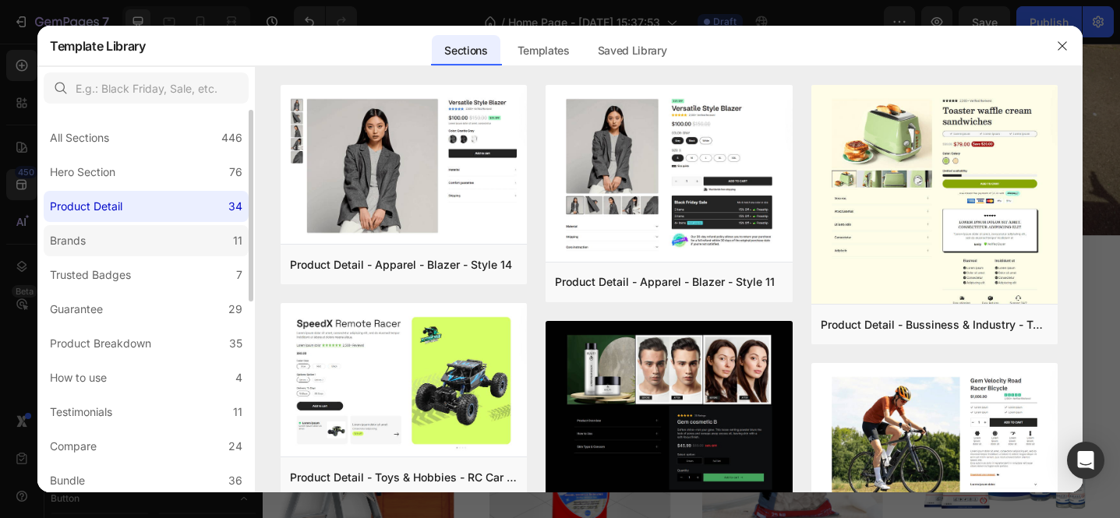
click at [143, 239] on label "Brands 11" at bounding box center [146, 240] width 205 height 31
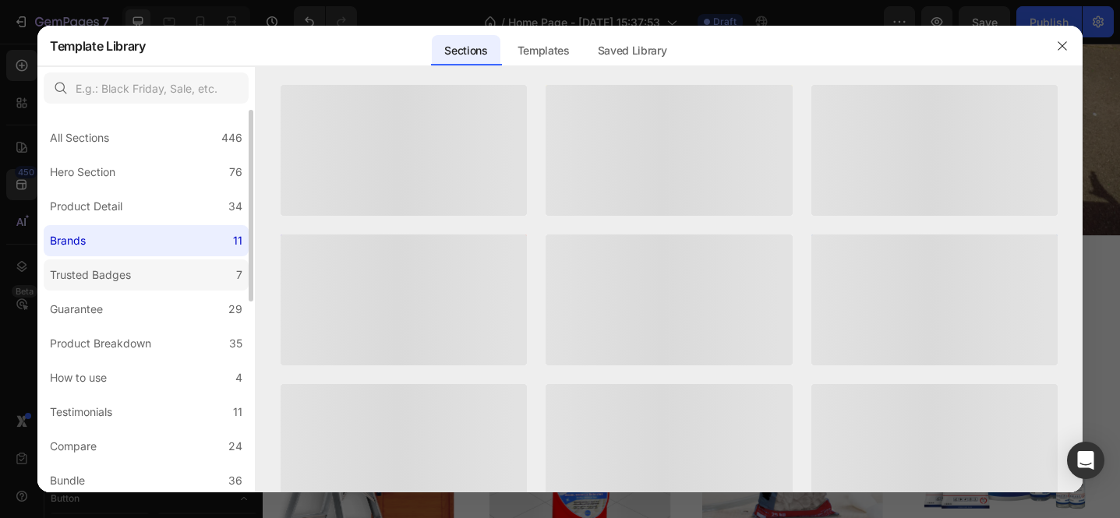
click at [136, 274] on div "Trusted Badges" at bounding box center [93, 275] width 87 height 19
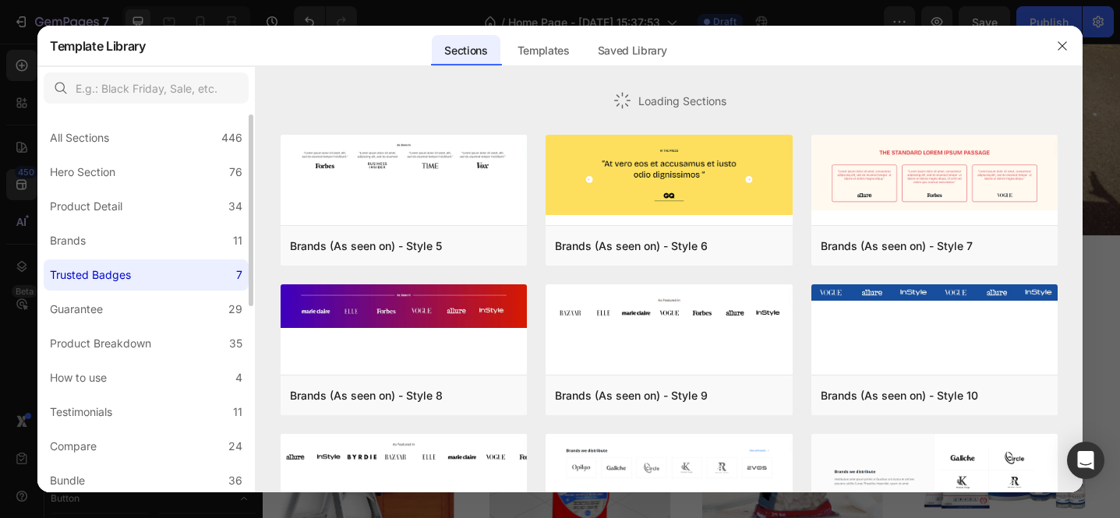
scroll to position [118, 0]
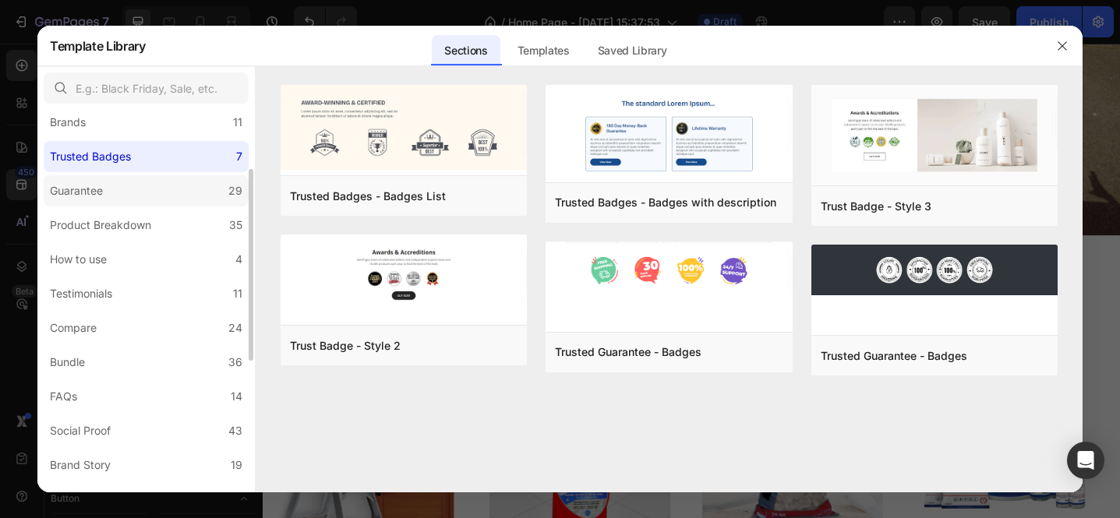
click at [145, 201] on label "Guarantee 29" at bounding box center [146, 190] width 205 height 31
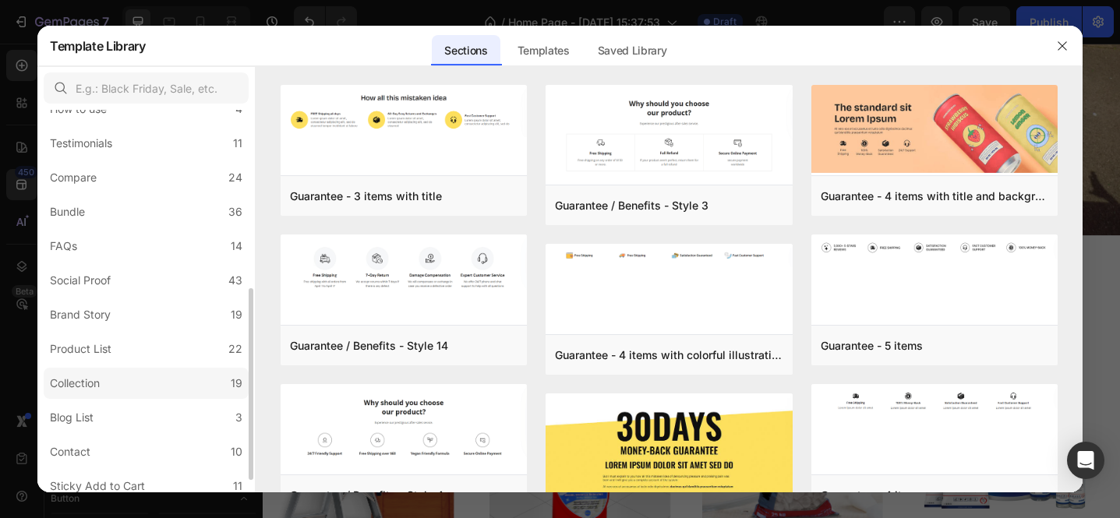
scroll to position [381, 0]
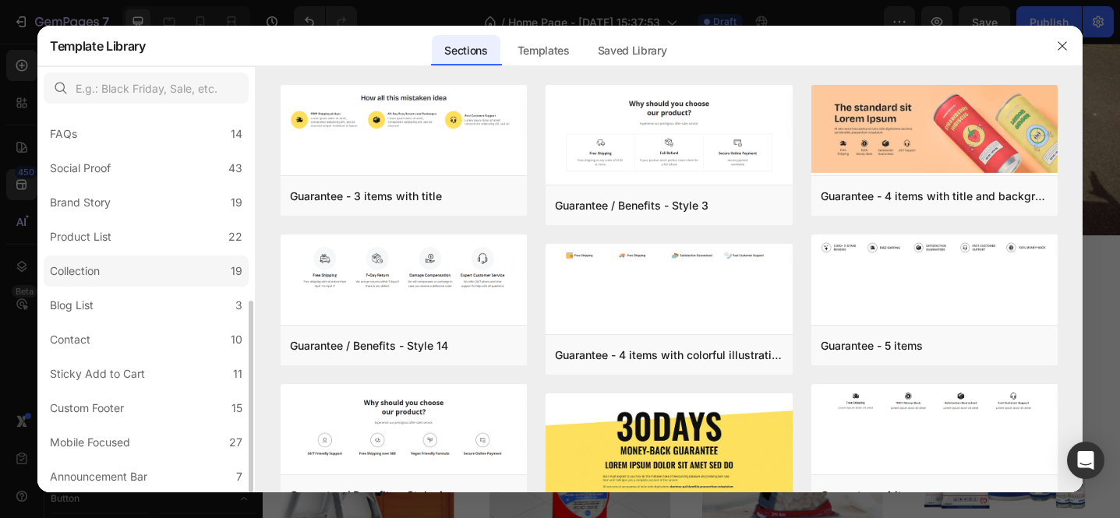
click at [130, 275] on label "Collection 19" at bounding box center [146, 271] width 205 height 31
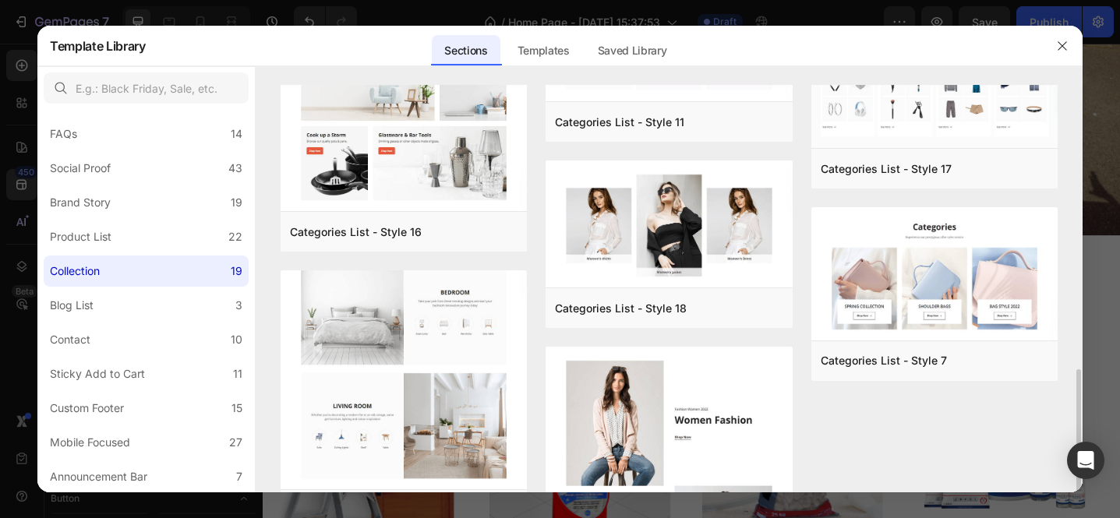
scroll to position [936, 0]
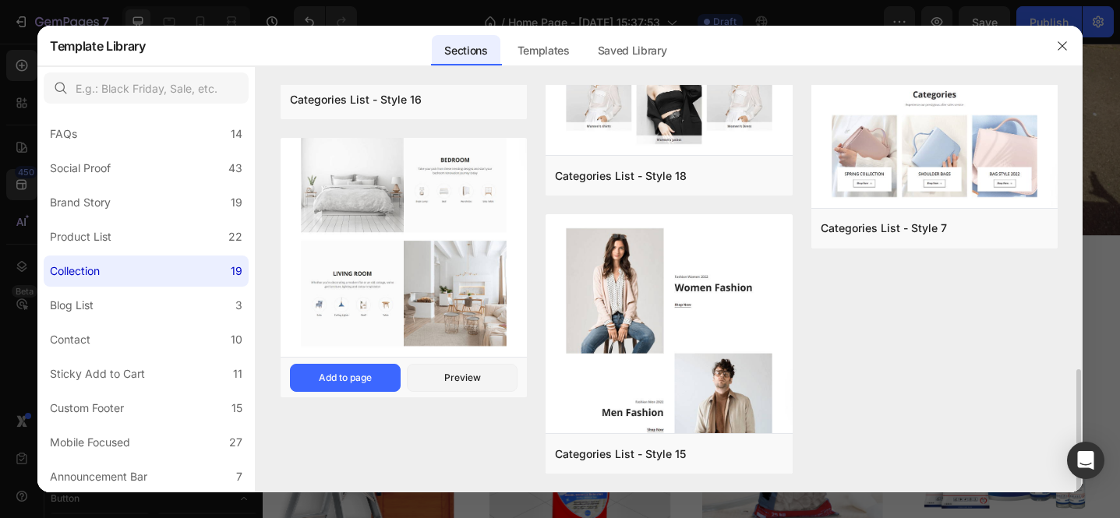
click at [451, 297] on img at bounding box center [404, 236] width 246 height 247
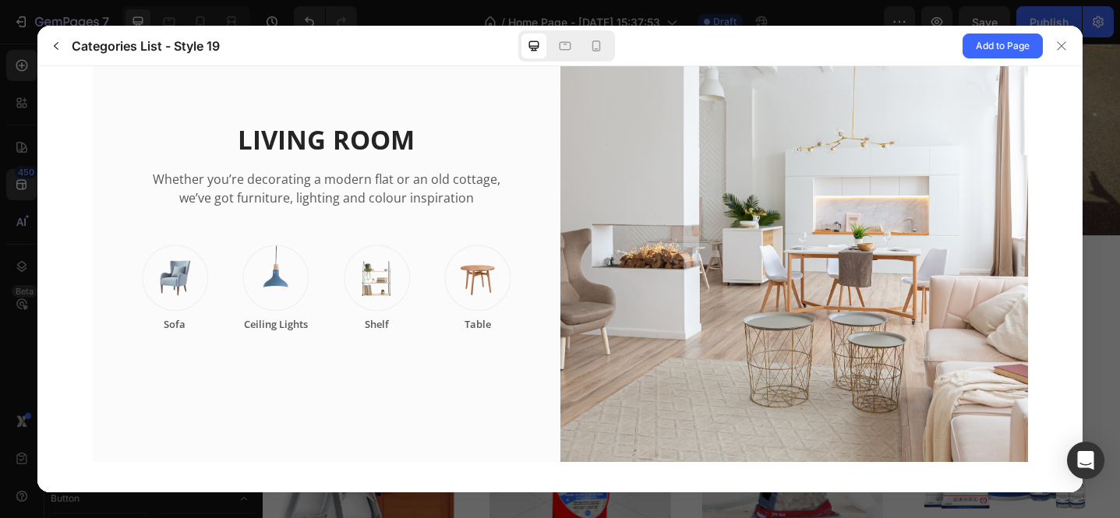
scroll to position [671, 0]
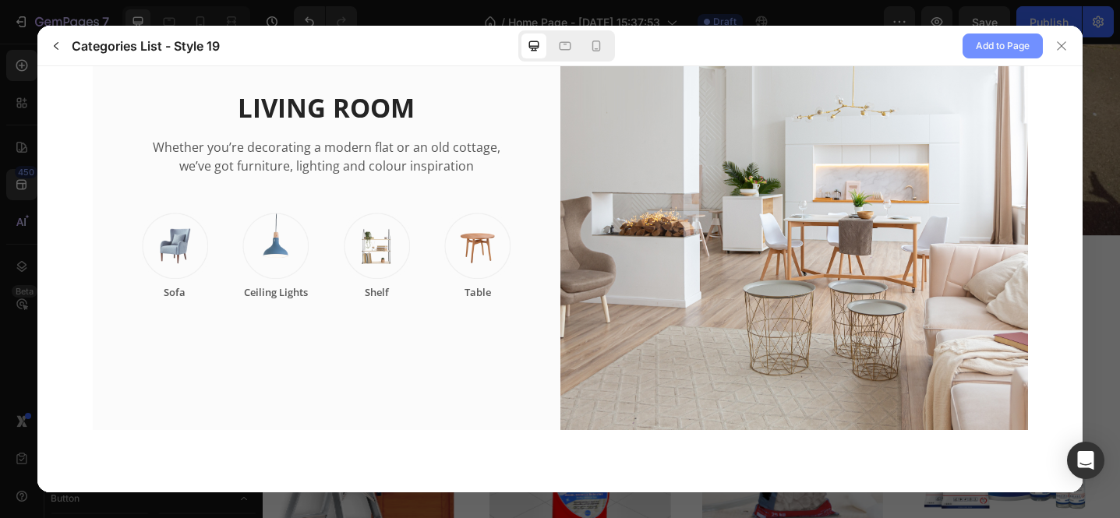
click at [984, 45] on span "Add to Page" at bounding box center [1003, 46] width 54 height 19
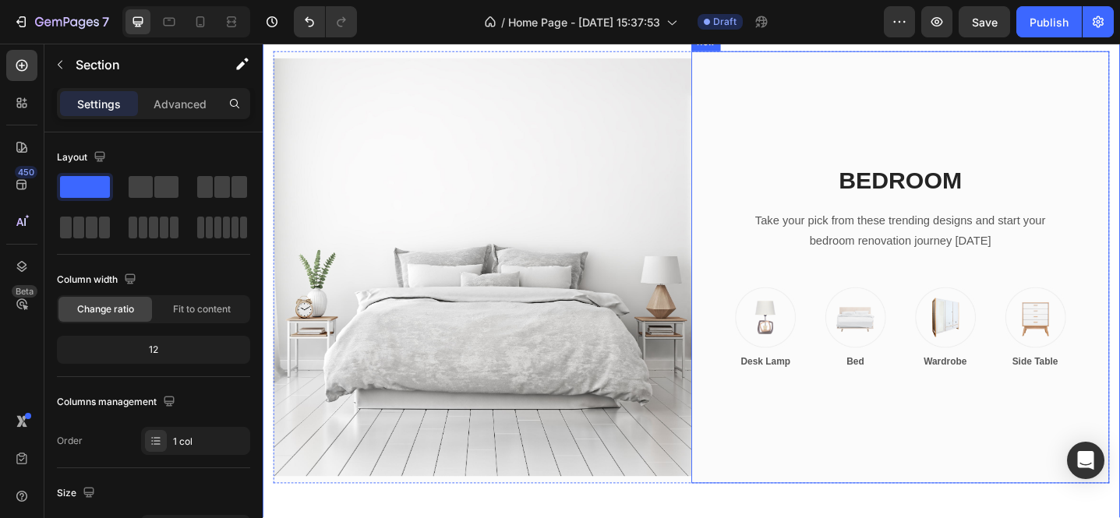
scroll to position [612, 0]
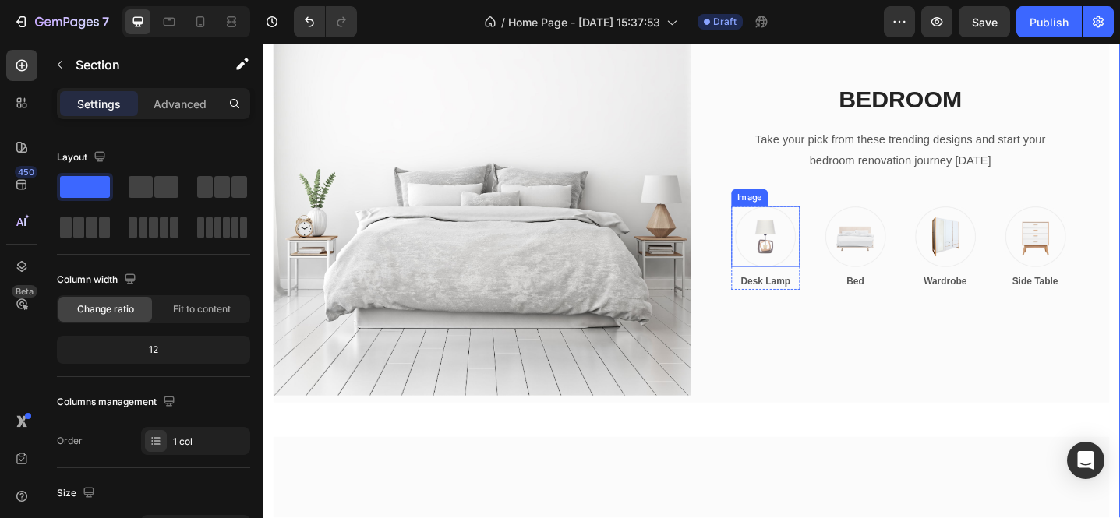
click at [810, 259] on img at bounding box center [811, 254] width 66 height 66
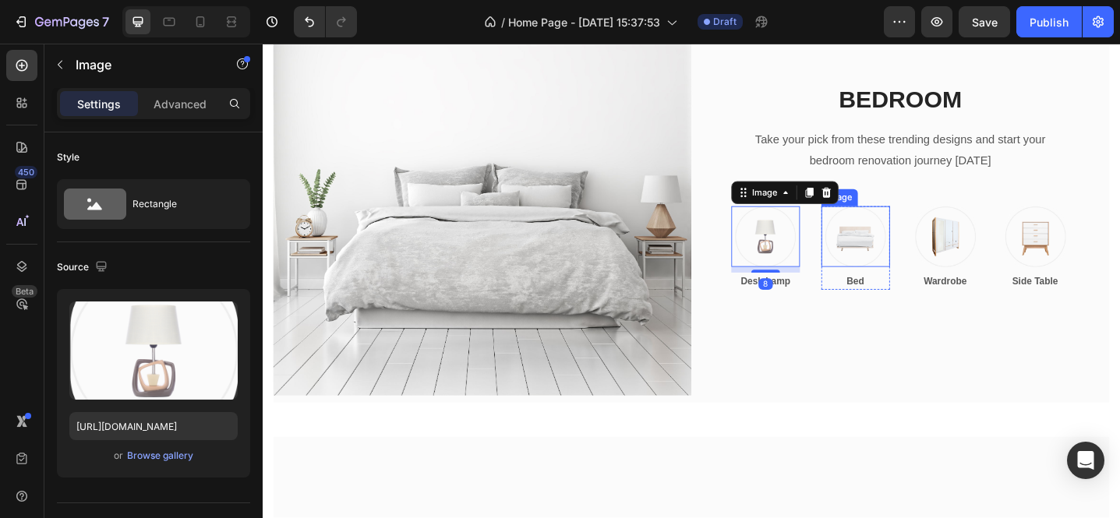
click at [876, 260] on img at bounding box center [909, 254] width 66 height 66
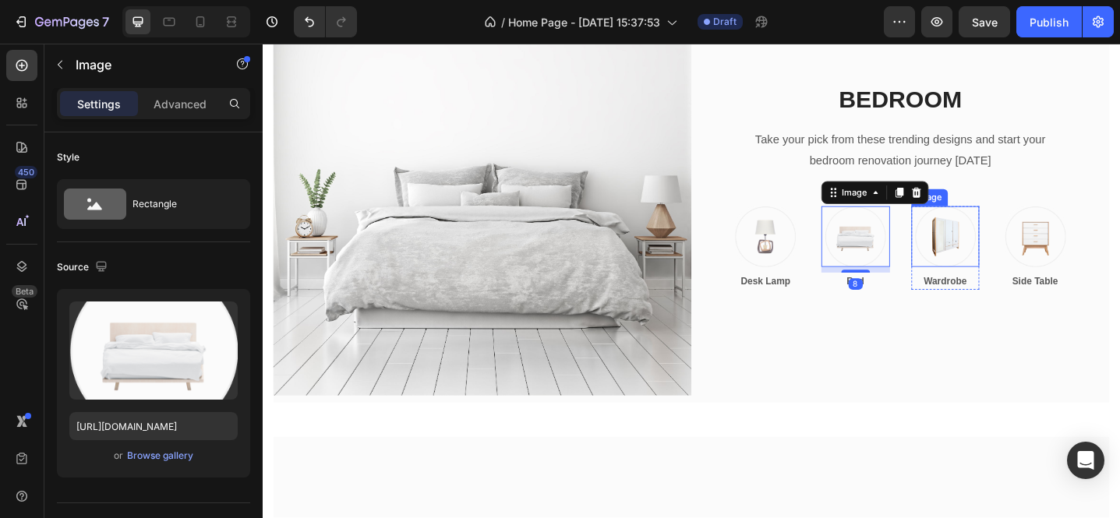
click at [987, 257] on img at bounding box center [1007, 254] width 66 height 66
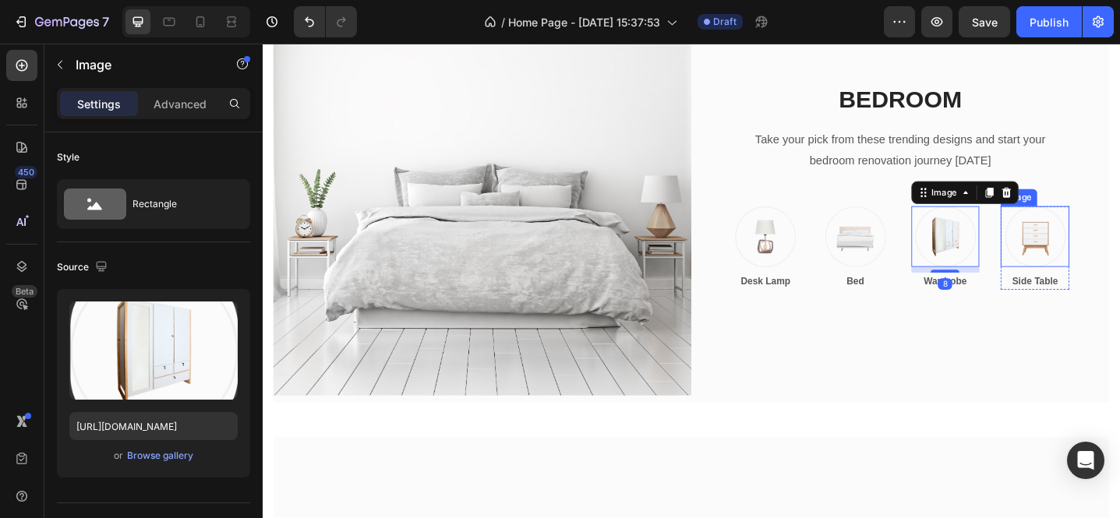
click at [1084, 256] on img at bounding box center [1106, 254] width 66 height 66
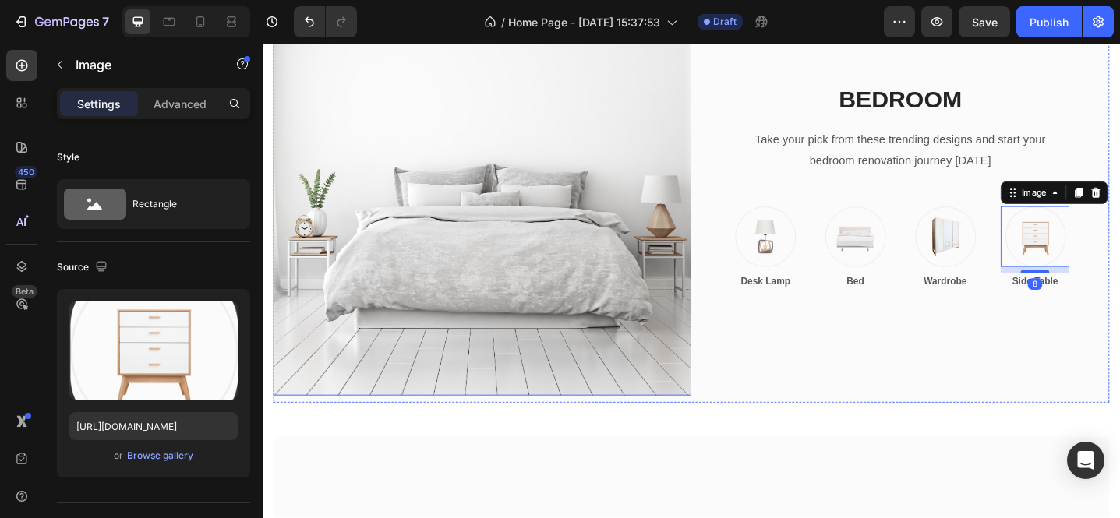
click at [450, 259] on img at bounding box center [502, 200] width 456 height 456
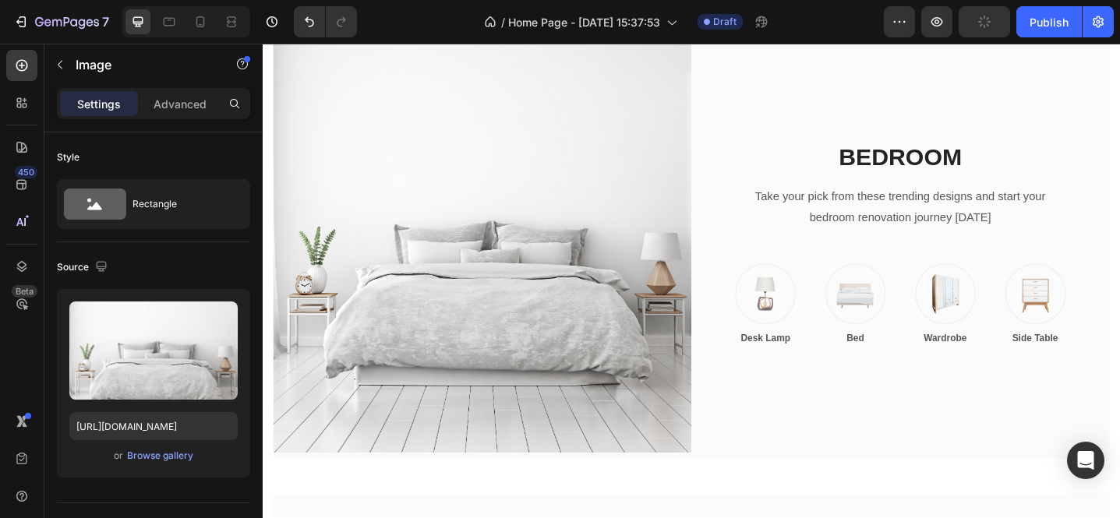
scroll to position [630, 0]
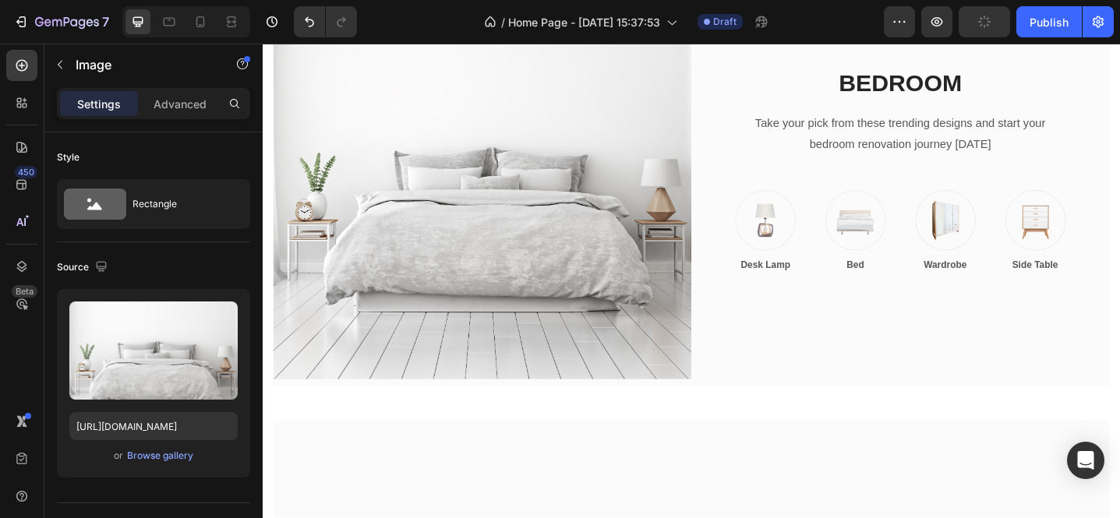
click at [622, 217] on img at bounding box center [502, 182] width 456 height 456
click at [316, 27] on icon "Undo/Redo" at bounding box center [310, 22] width 16 height 16
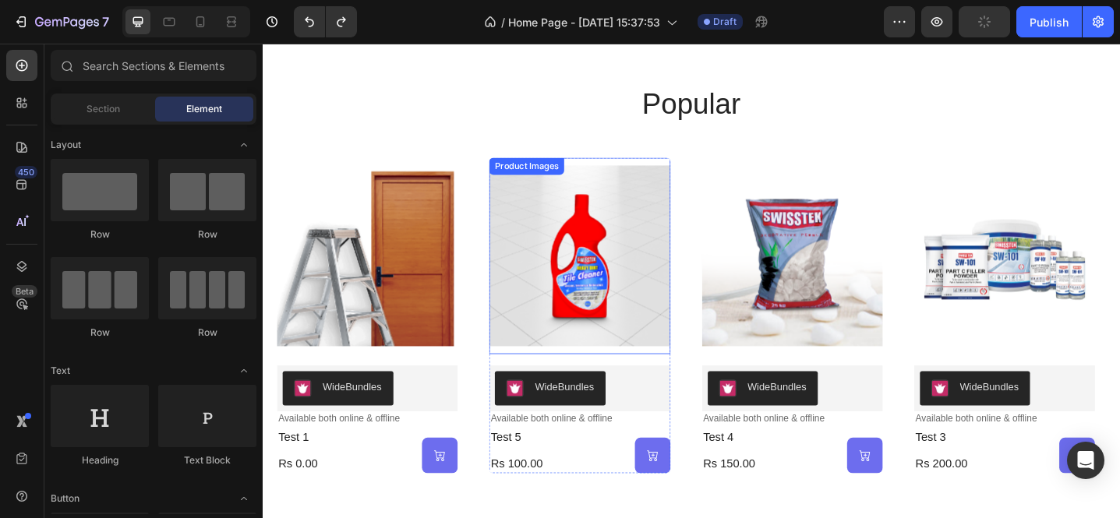
scroll to position [222, 0]
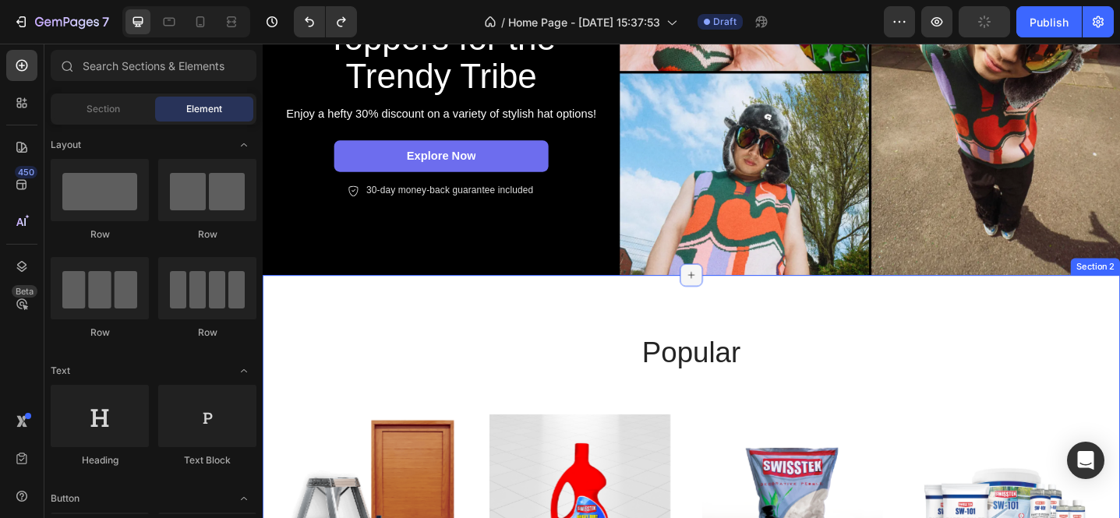
click at [727, 294] on icon at bounding box center [730, 297] width 7 height 7
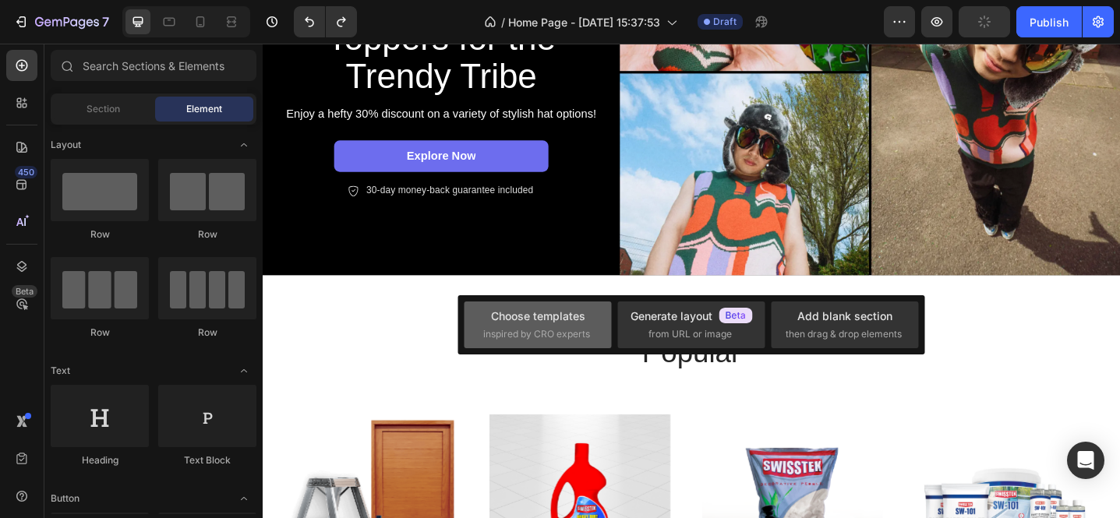
click at [532, 324] on div "Choose templates" at bounding box center [538, 316] width 94 height 16
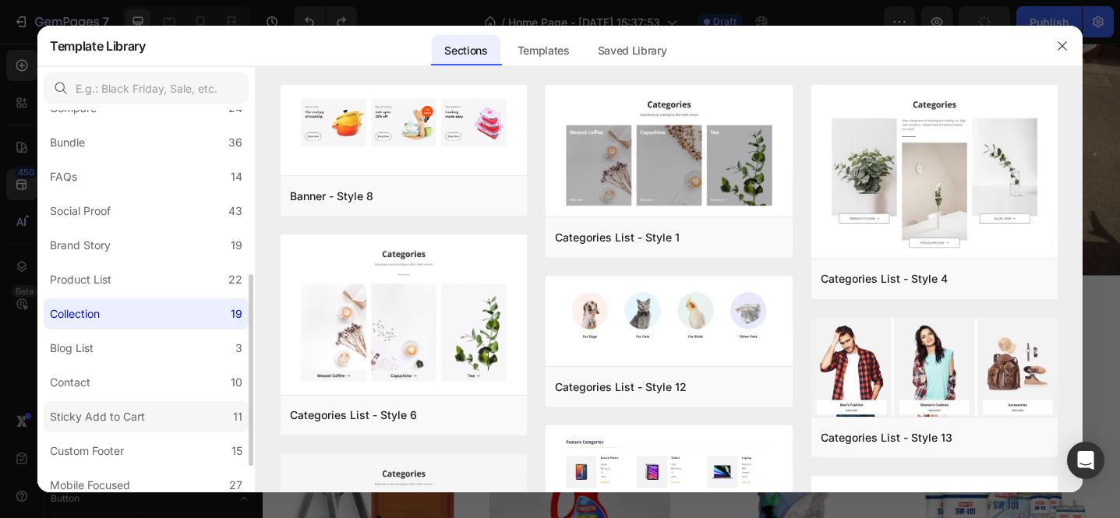
scroll to position [217, 0]
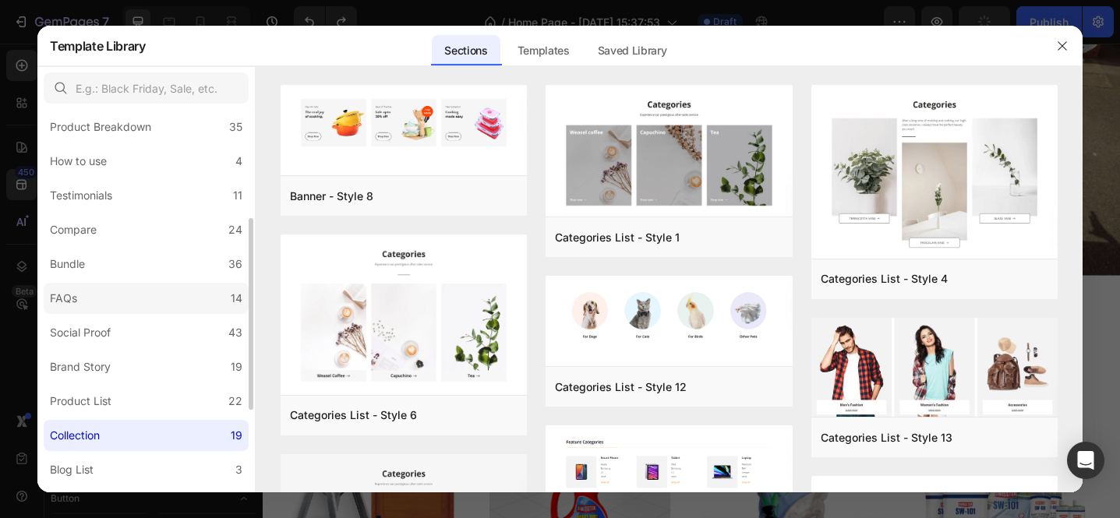
click at [107, 294] on label "FAQs 14" at bounding box center [146, 298] width 205 height 31
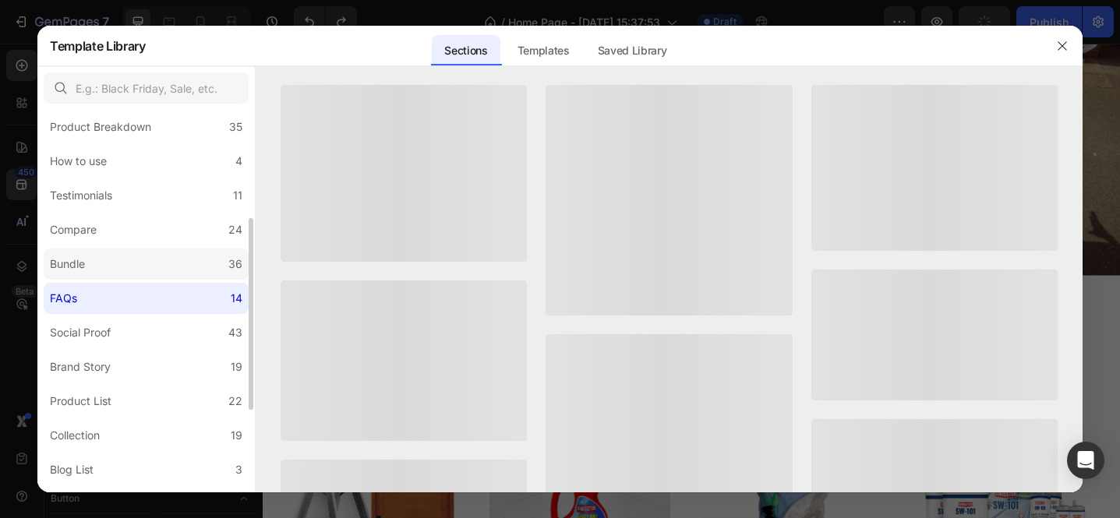
click at [108, 274] on label "Bundle 36" at bounding box center [146, 264] width 205 height 31
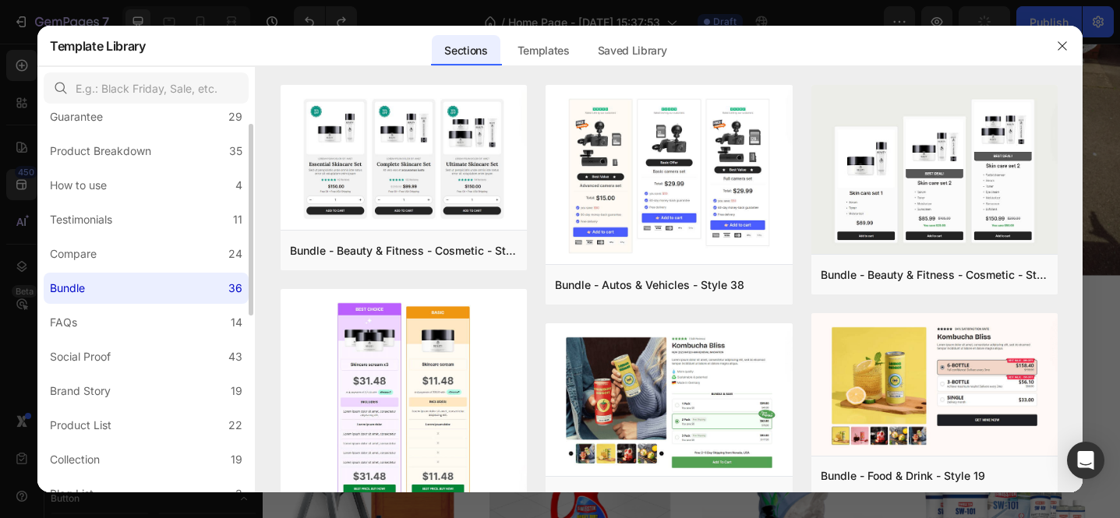
scroll to position [72, 0]
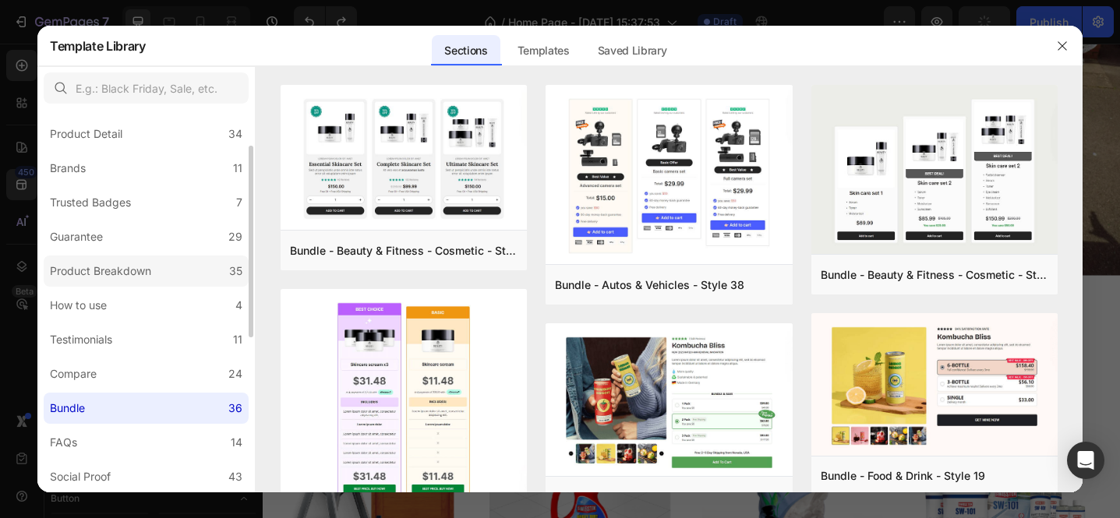
click at [115, 279] on div "Product Breakdown" at bounding box center [100, 271] width 101 height 19
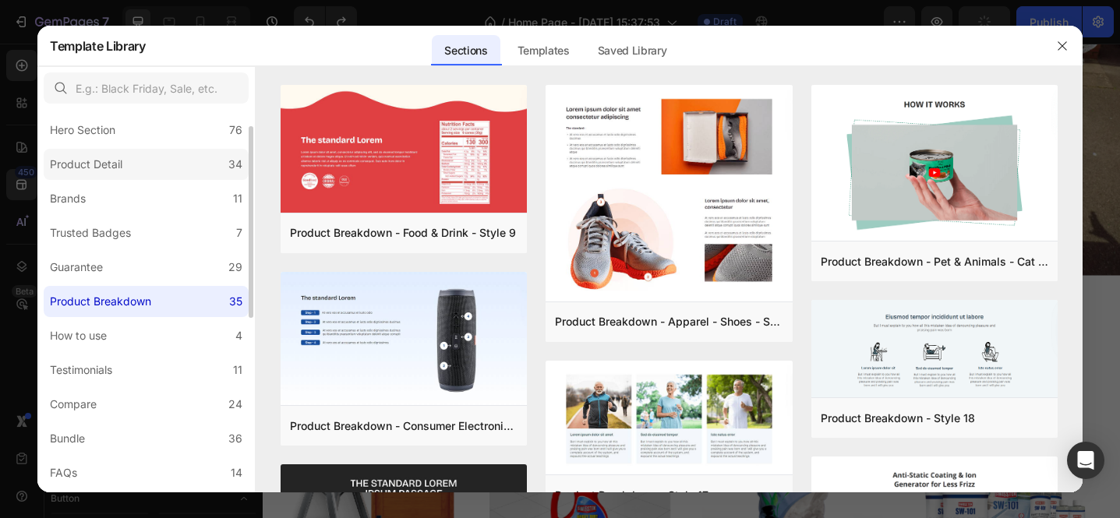
scroll to position [39, 0]
click at [126, 171] on div "Product Detail" at bounding box center [89, 167] width 79 height 19
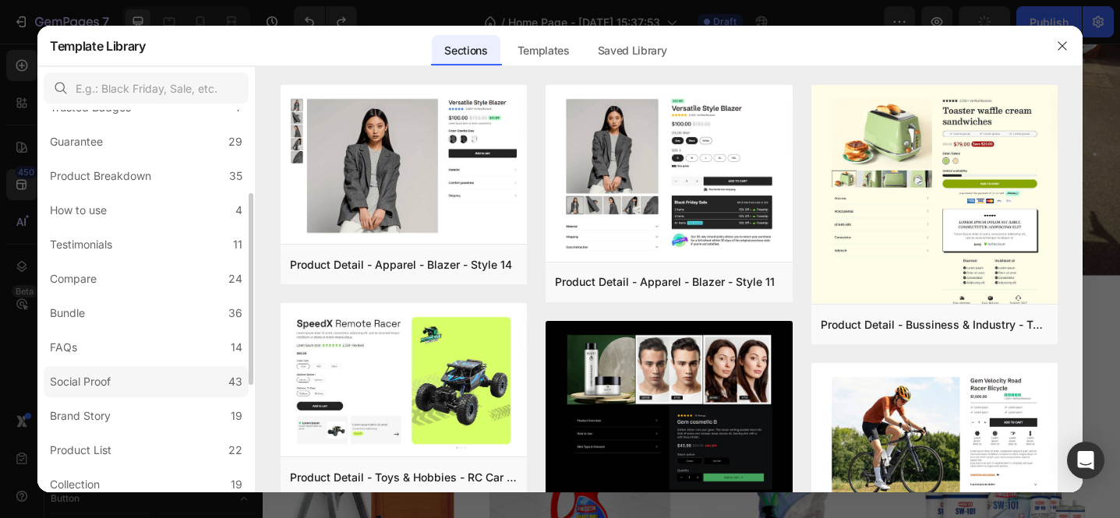
scroll to position [189, 0]
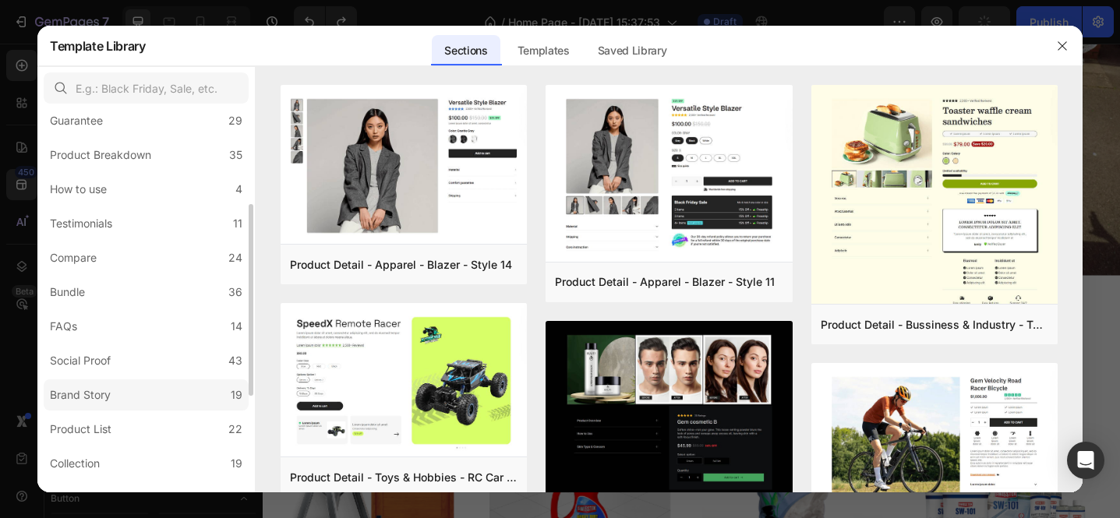
click at [97, 386] on div "Brand Story" at bounding box center [80, 395] width 61 height 19
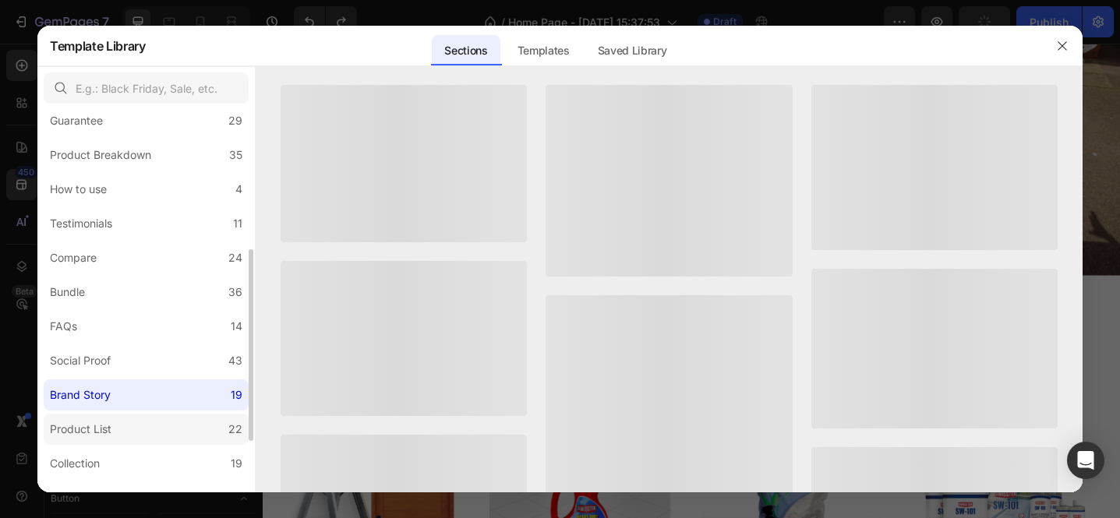
scroll to position [219, 0]
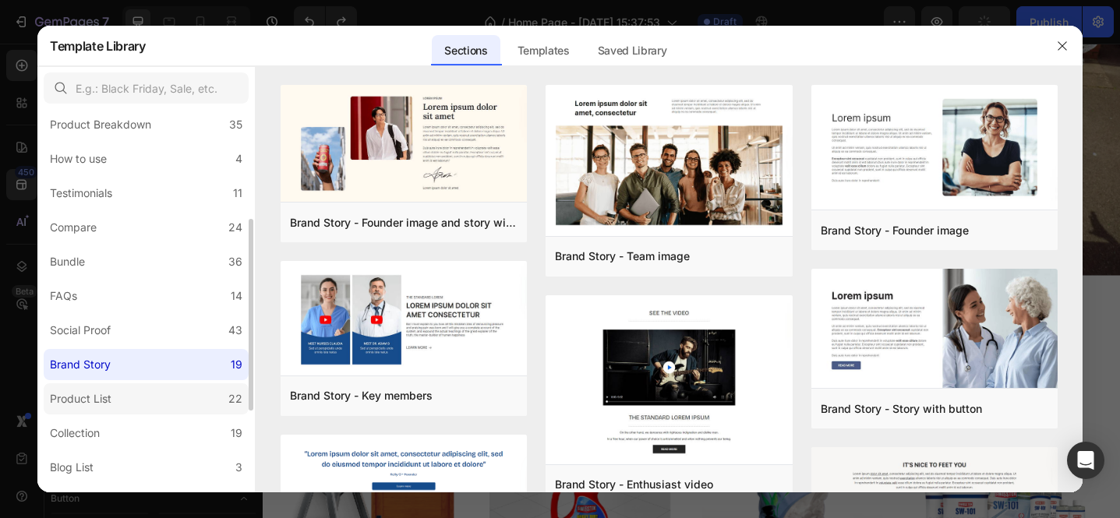
click at [104, 399] on div "Product List" at bounding box center [81, 399] width 62 height 19
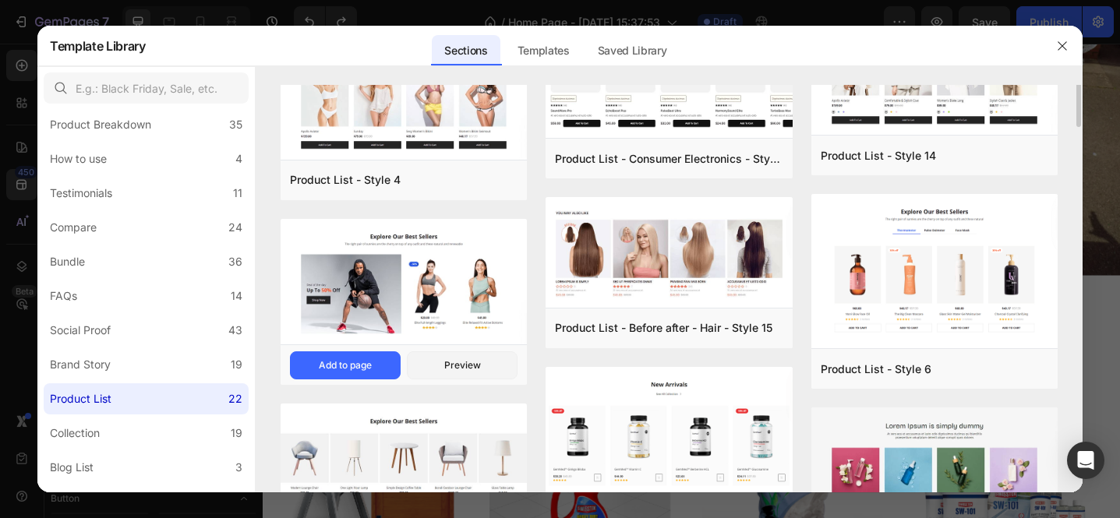
scroll to position [0, 0]
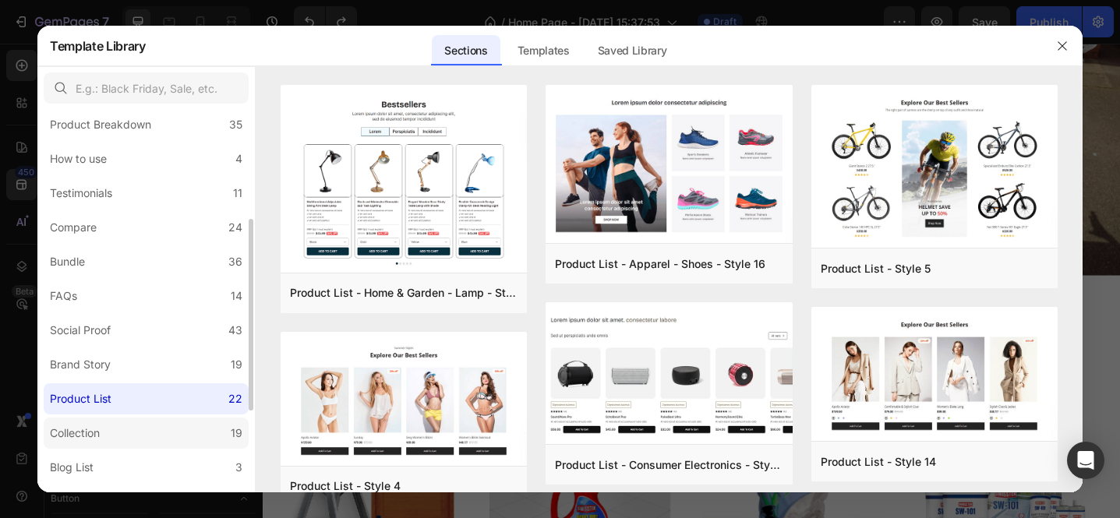
click at [161, 428] on label "Collection 19" at bounding box center [146, 433] width 205 height 31
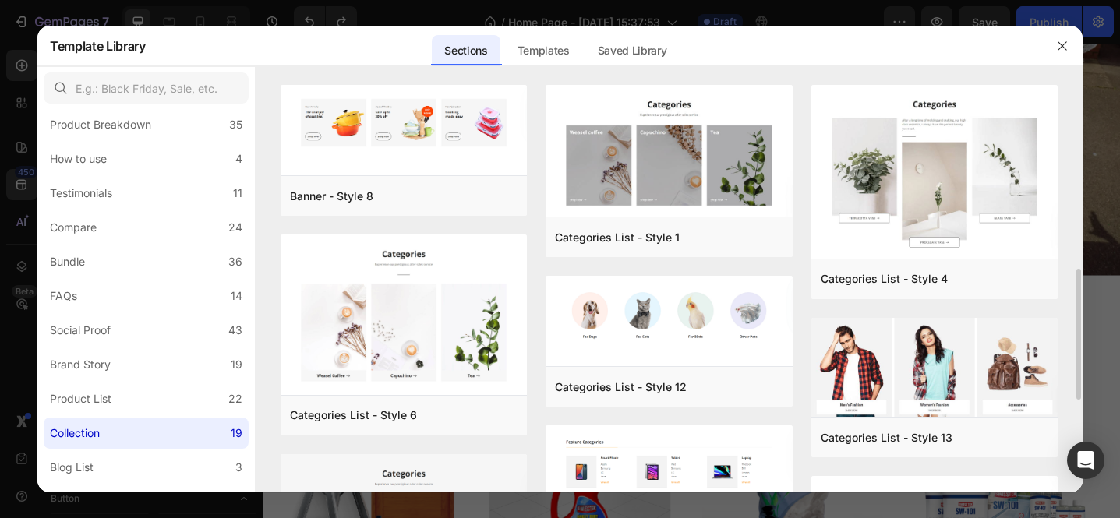
scroll to position [140, 0]
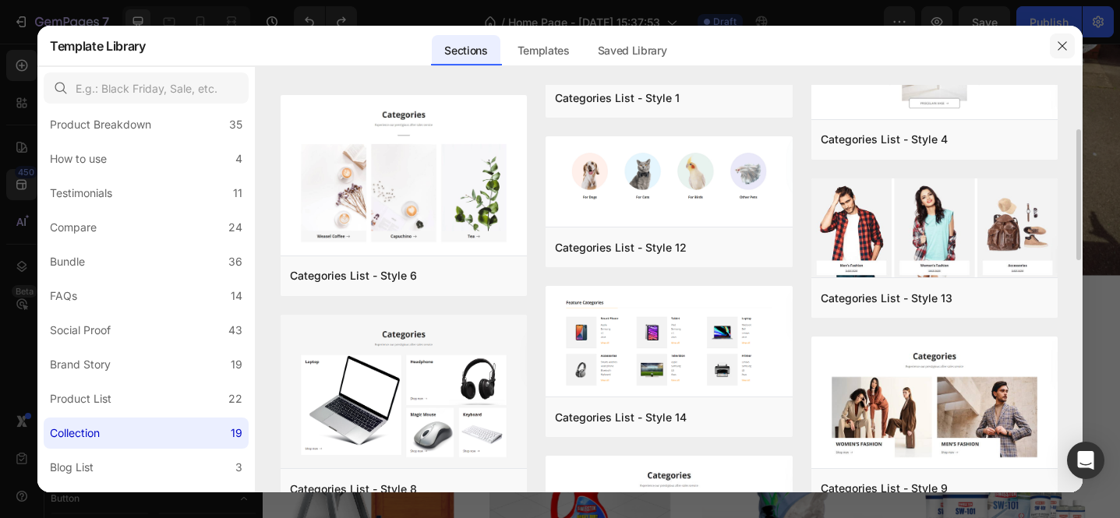
click at [1066, 46] on icon "button" at bounding box center [1062, 46] width 12 height 12
